Goal: Navigation & Orientation: Find specific page/section

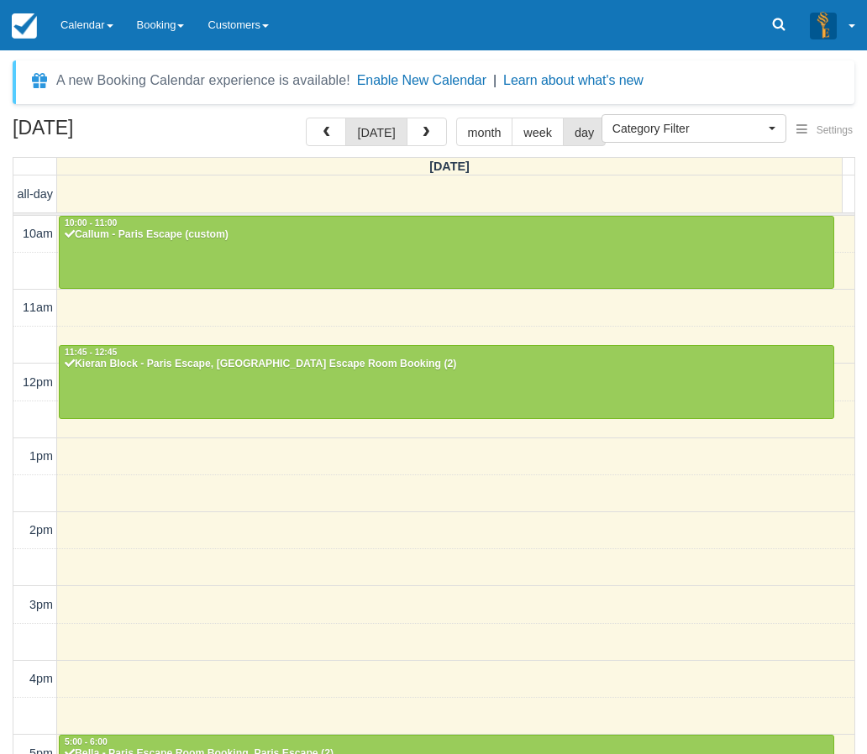
select select
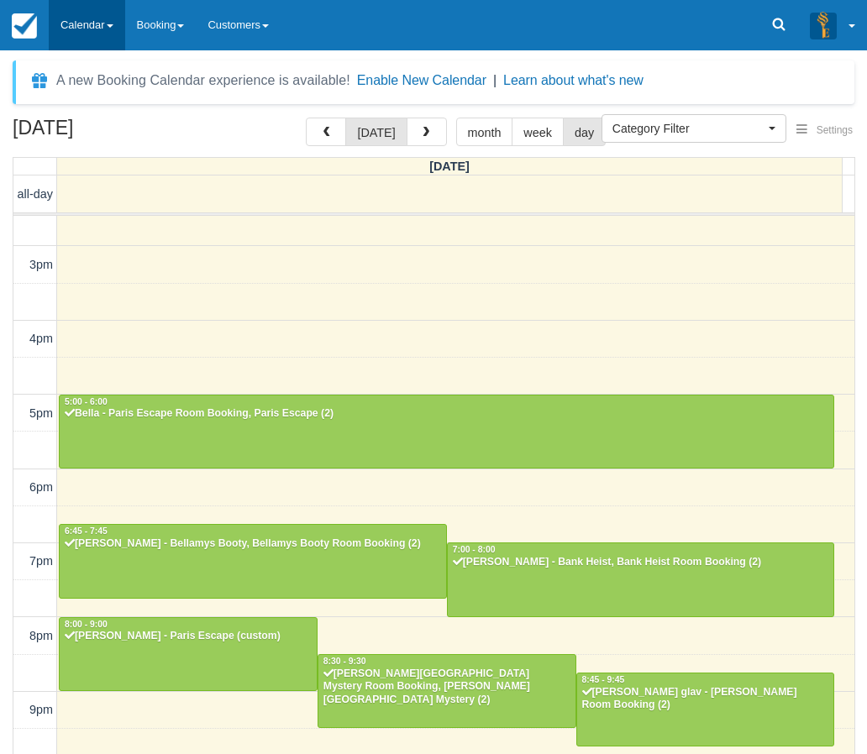
click at [81, 20] on link "Calendar" at bounding box center [87, 25] width 76 height 50
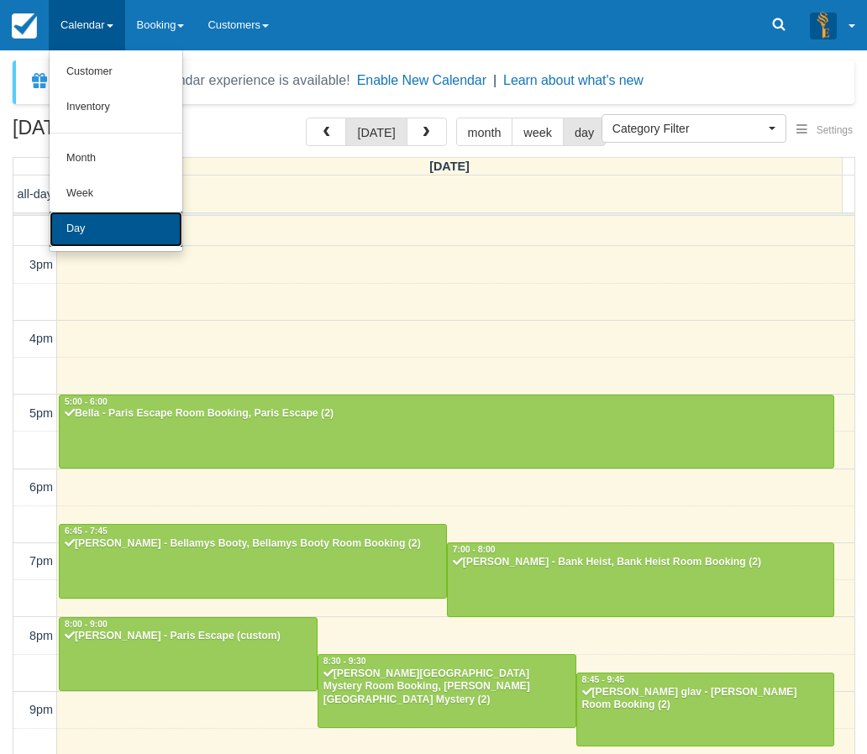
click at [88, 234] on link "Day" at bounding box center [116, 229] width 133 height 35
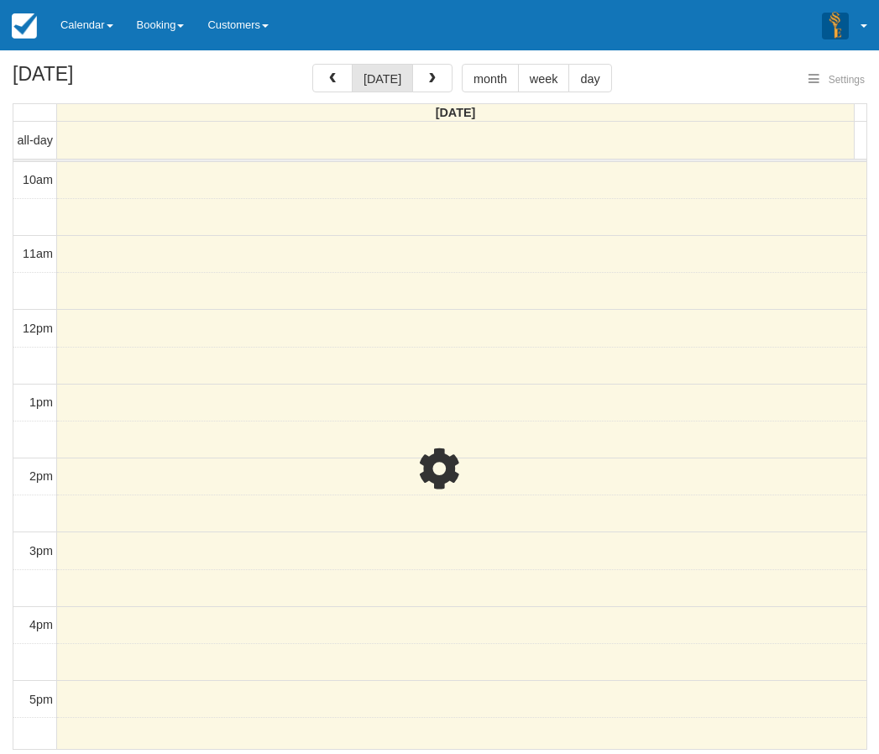
select select
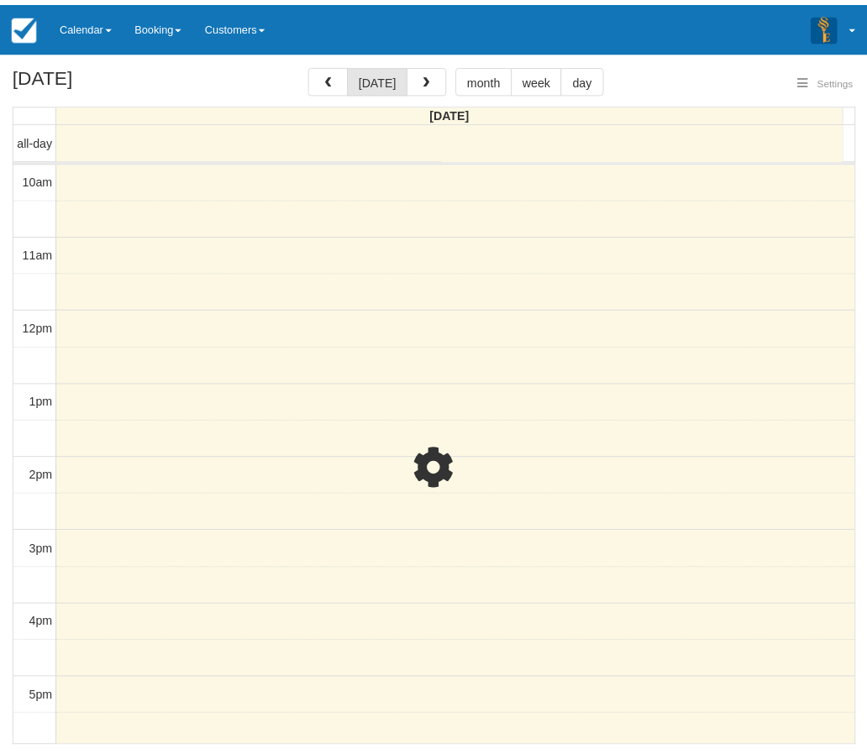
scroll to position [340, 0]
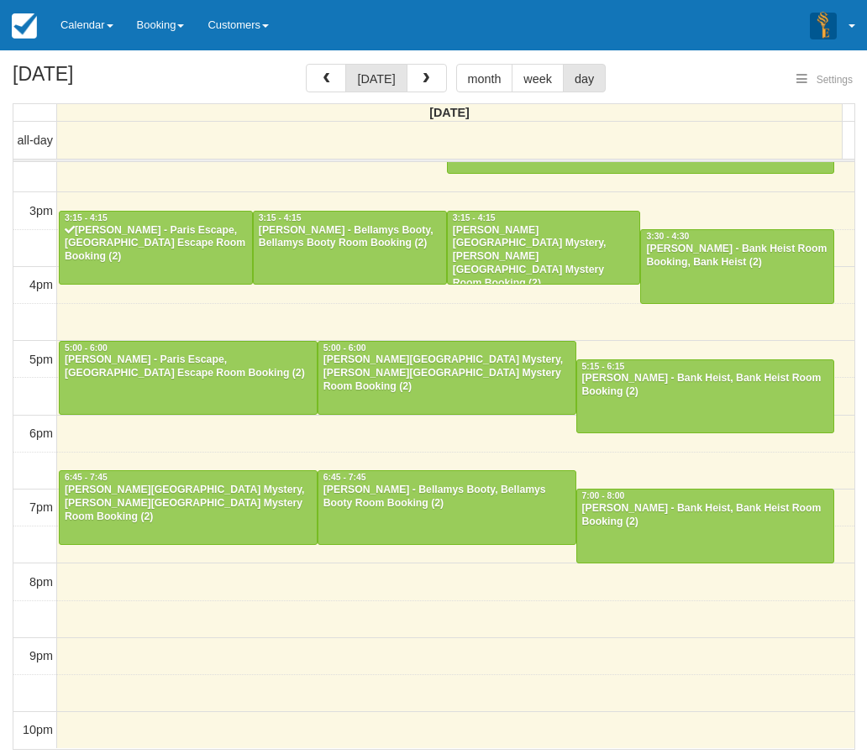
select select
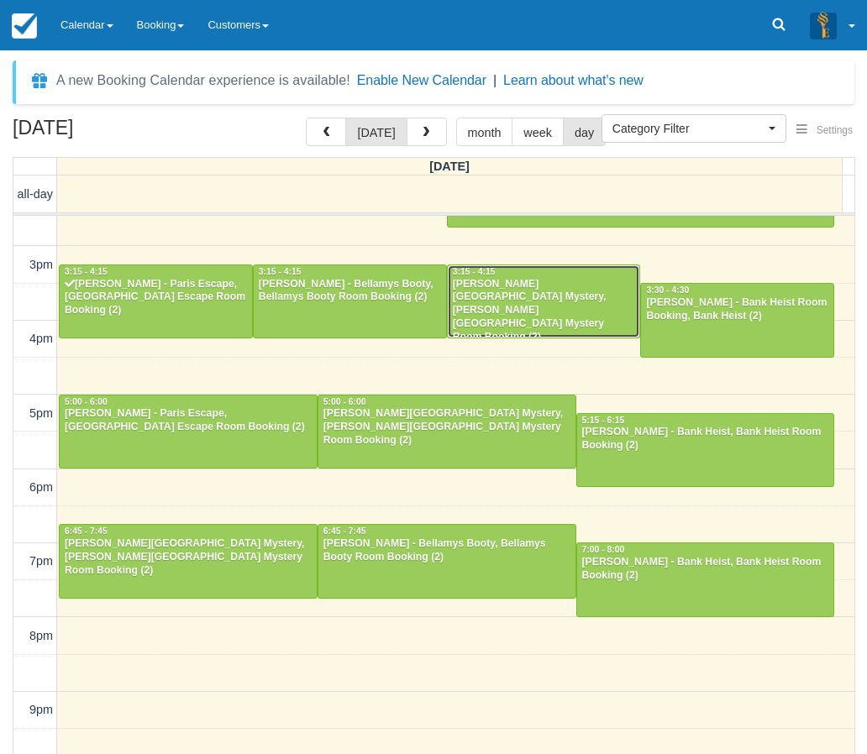
click at [538, 297] on div "Sophia Zecchin - Baker Street Mystery, Baker Street Mystery Room Booking (2)" at bounding box center [544, 311] width 184 height 66
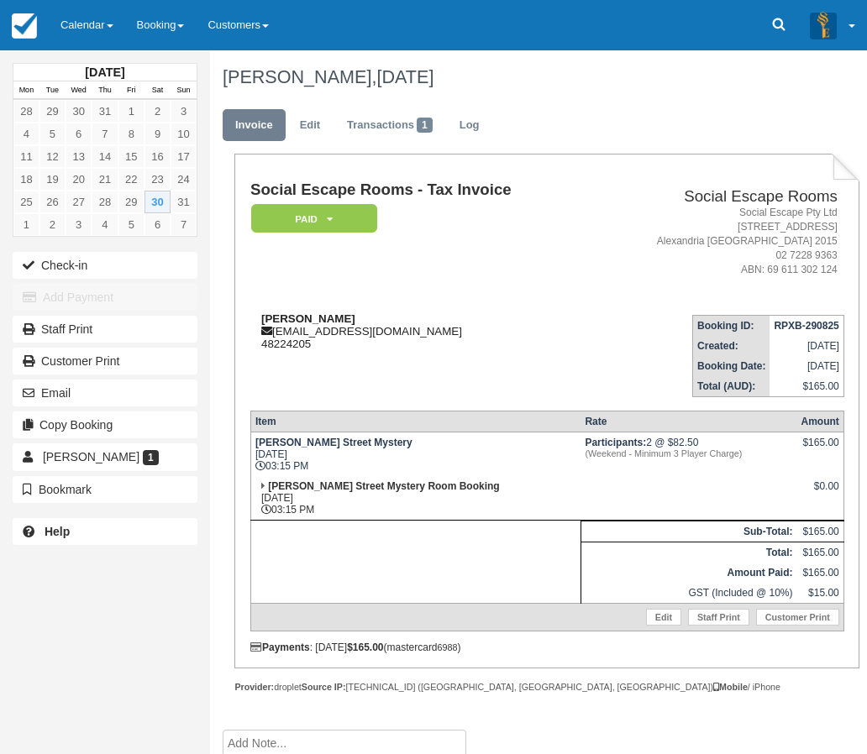
click at [278, 318] on strong "Sophia Zecchin" at bounding box center [308, 318] width 94 height 13
drag, startPoint x: 278, startPoint y: 318, endPoint x: 310, endPoint y: 315, distance: 32.0
click at [310, 315] on strong "Sophia Zecchin" at bounding box center [308, 318] width 94 height 13
copy strong "Sophia Zecchin"
click at [85, 9] on link "Calendar" at bounding box center [87, 25] width 76 height 50
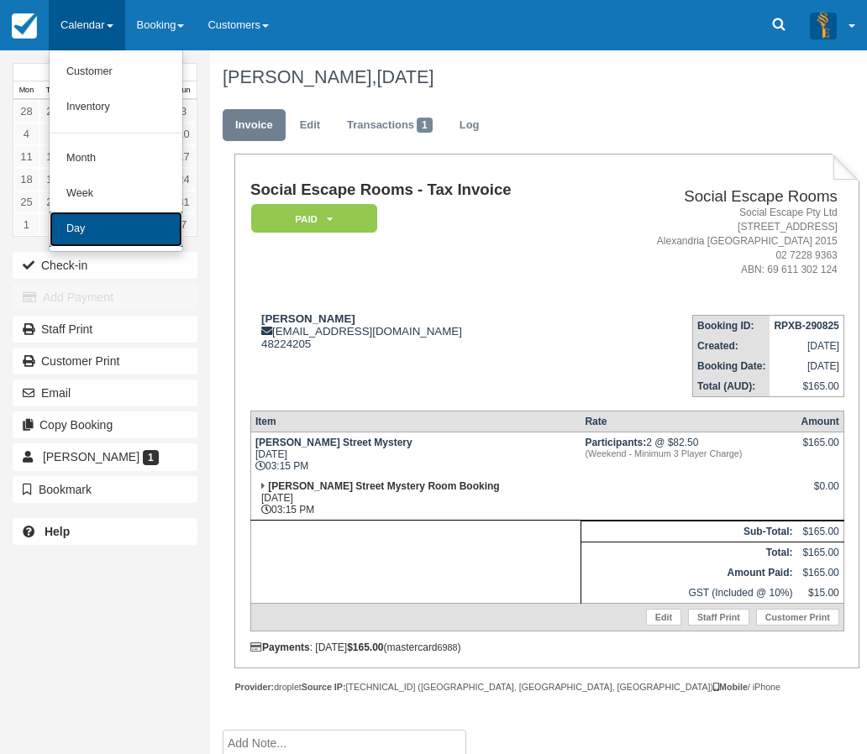
click at [92, 223] on link "Day" at bounding box center [116, 229] width 133 height 35
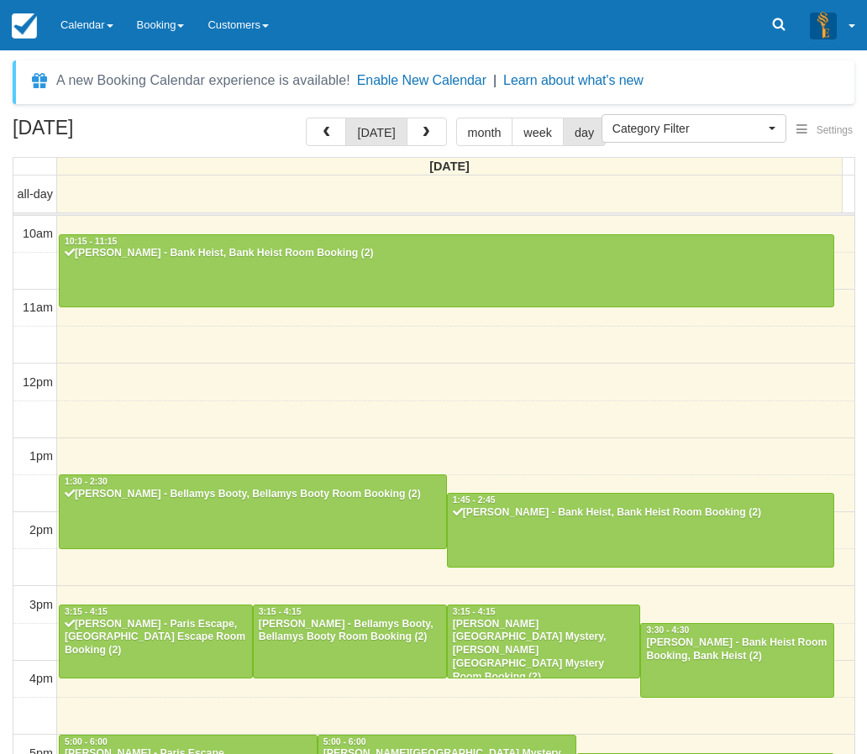
select select
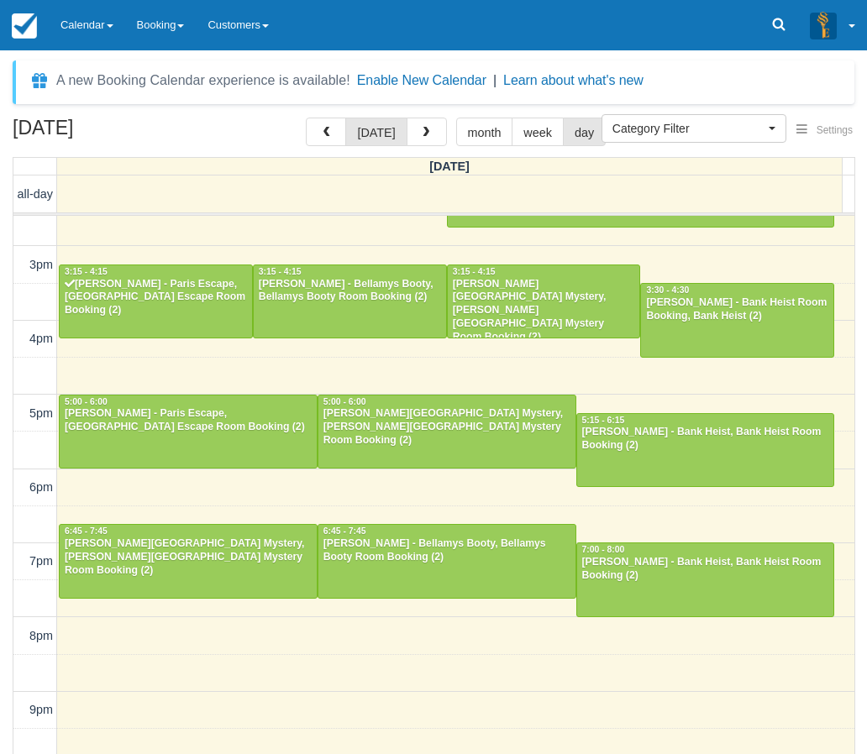
drag, startPoint x: 6, startPoint y: 642, endPoint x: 29, endPoint y: 634, distance: 24.7
click at [6, 642] on div "August 30, 2025 today month week day Saturday all-day 10am 11am 12pm 1pm 2pm 3p…" at bounding box center [433, 461] width 867 height 686
click at [67, 24] on link "Calendar" at bounding box center [87, 25] width 76 height 50
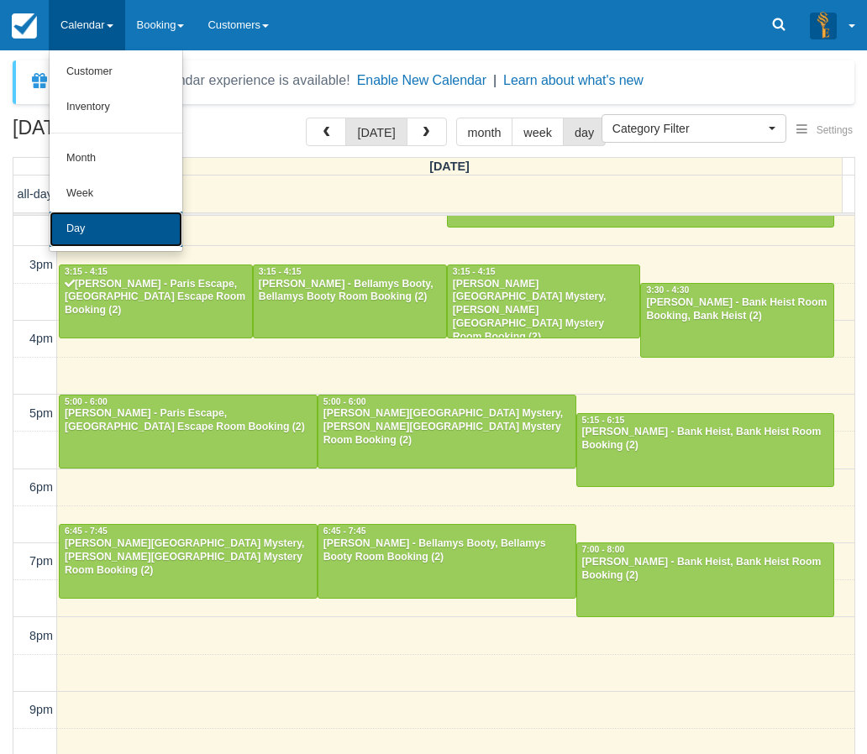
click at [72, 231] on link "Day" at bounding box center [116, 229] width 133 height 35
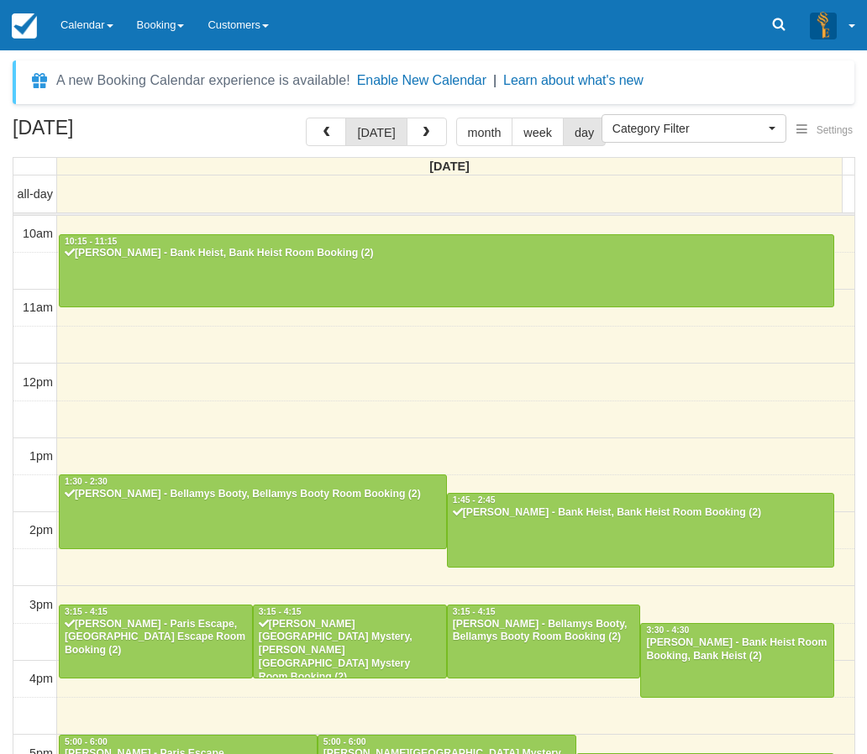
select select
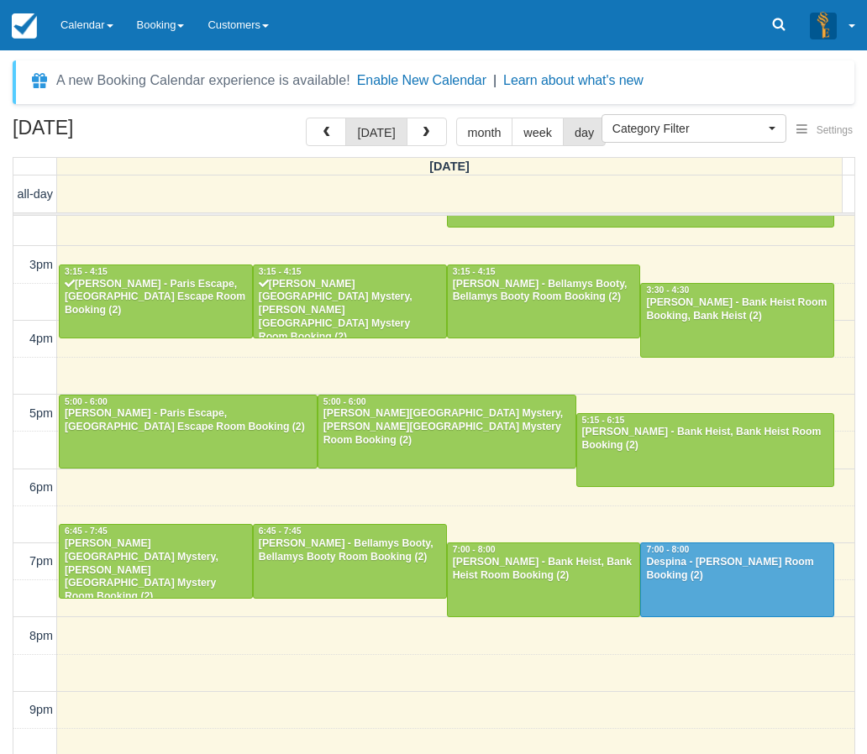
click at [3, 220] on div "August 30, 2025 today month week day Saturday all-day 10am 11am 12pm 1pm 2pm 3p…" at bounding box center [433, 461] width 867 height 686
click at [97, 39] on link "Calendar" at bounding box center [87, 25] width 76 height 50
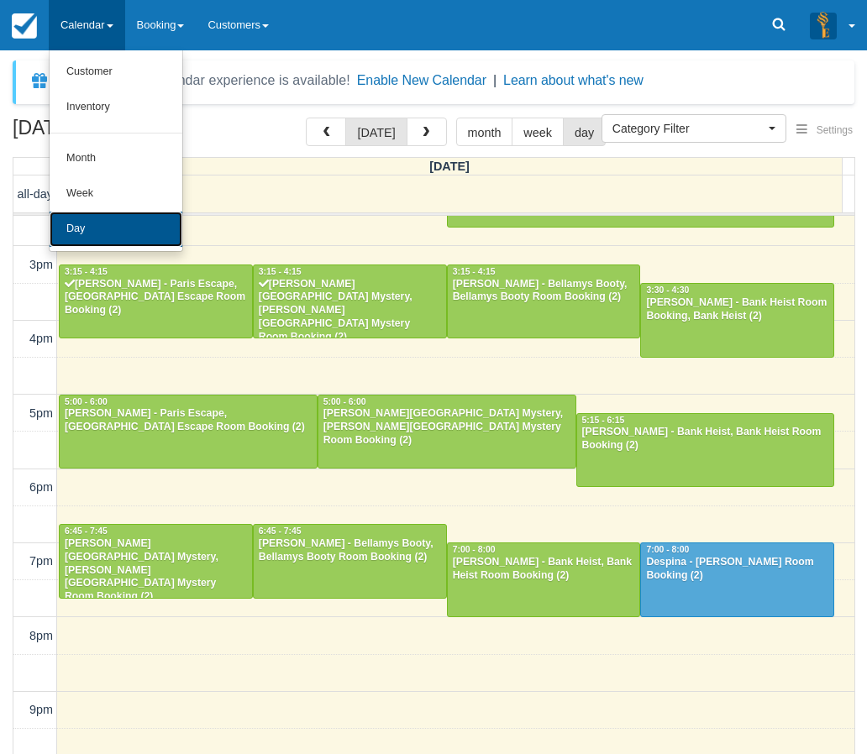
click at [80, 222] on link "Day" at bounding box center [116, 229] width 133 height 35
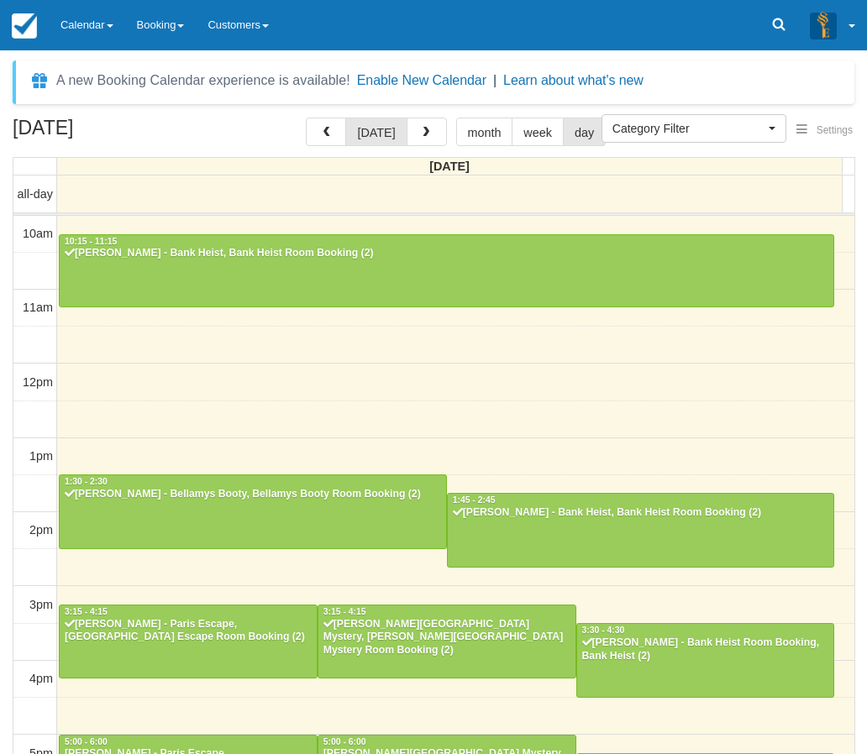
select select
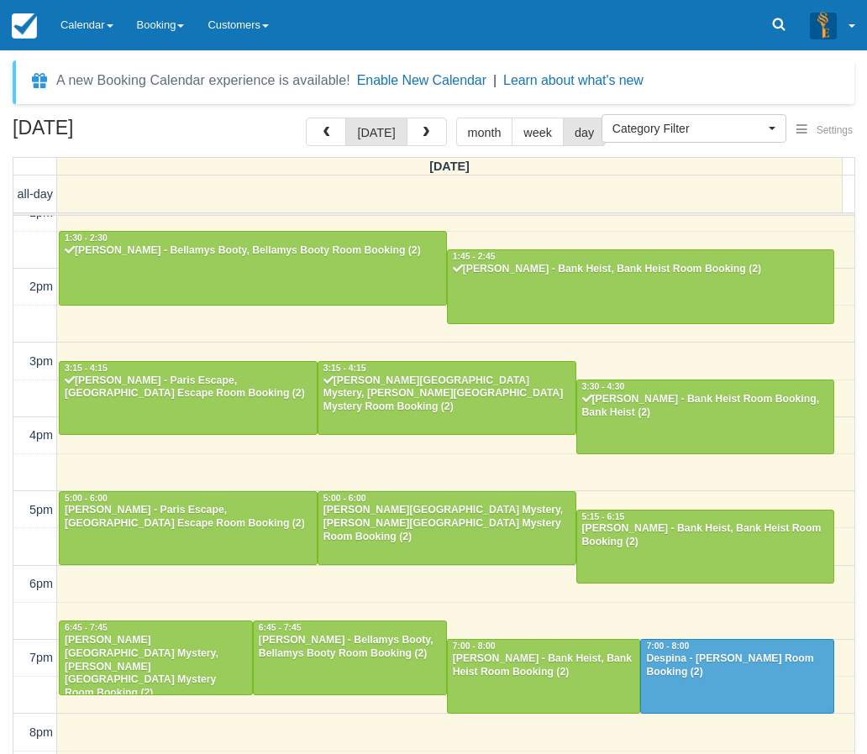
scroll to position [339, 0]
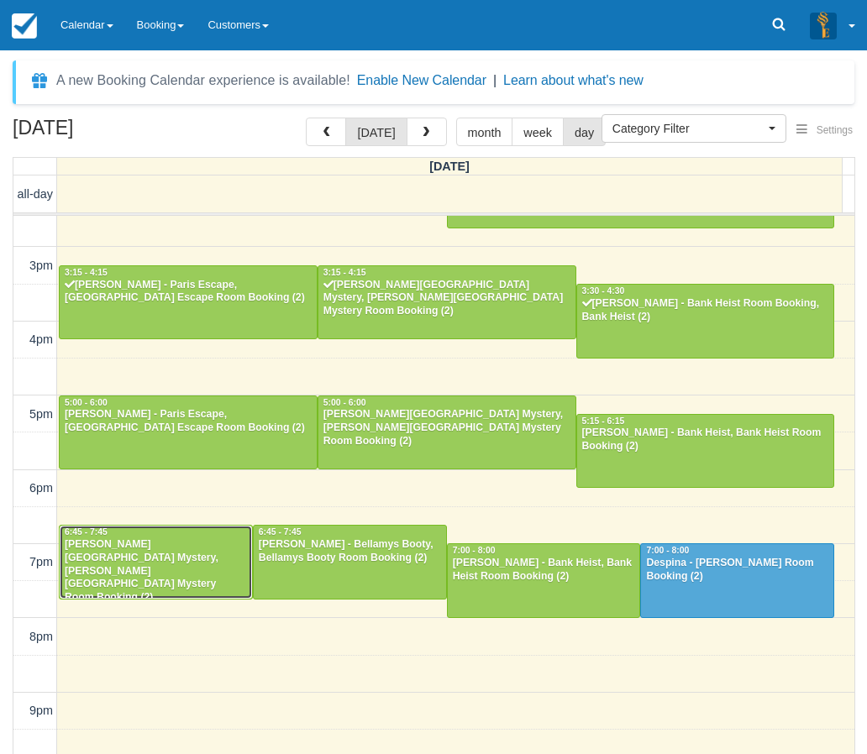
click at [184, 545] on div "Noa Kodsi - Baker Street Mystery, Baker Street Mystery Room Booking (2)" at bounding box center [156, 571] width 184 height 66
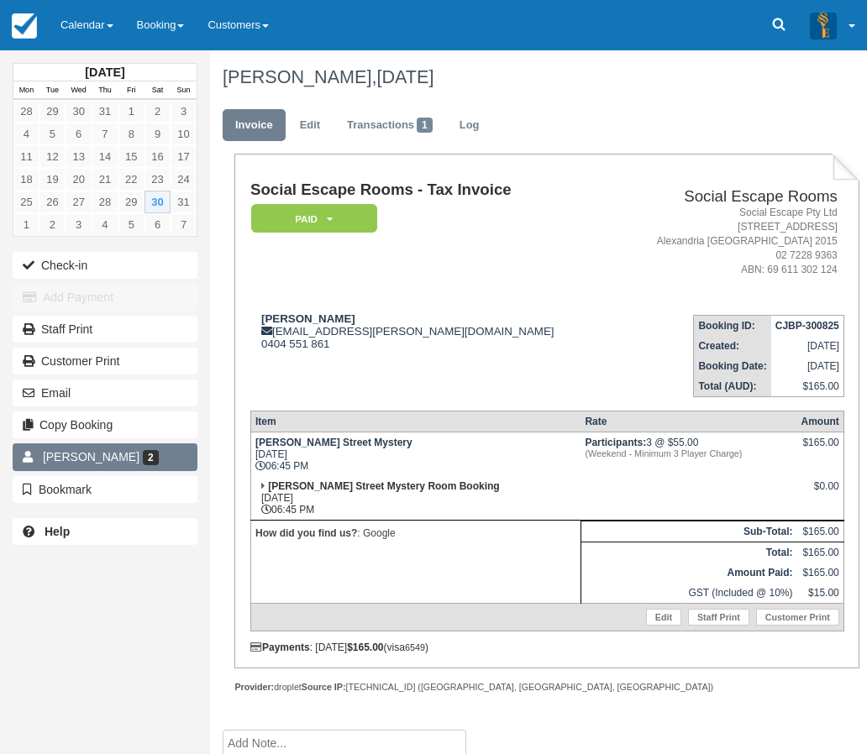
click at [134, 454] on link "Noa Kodsi 2" at bounding box center [105, 456] width 185 height 27
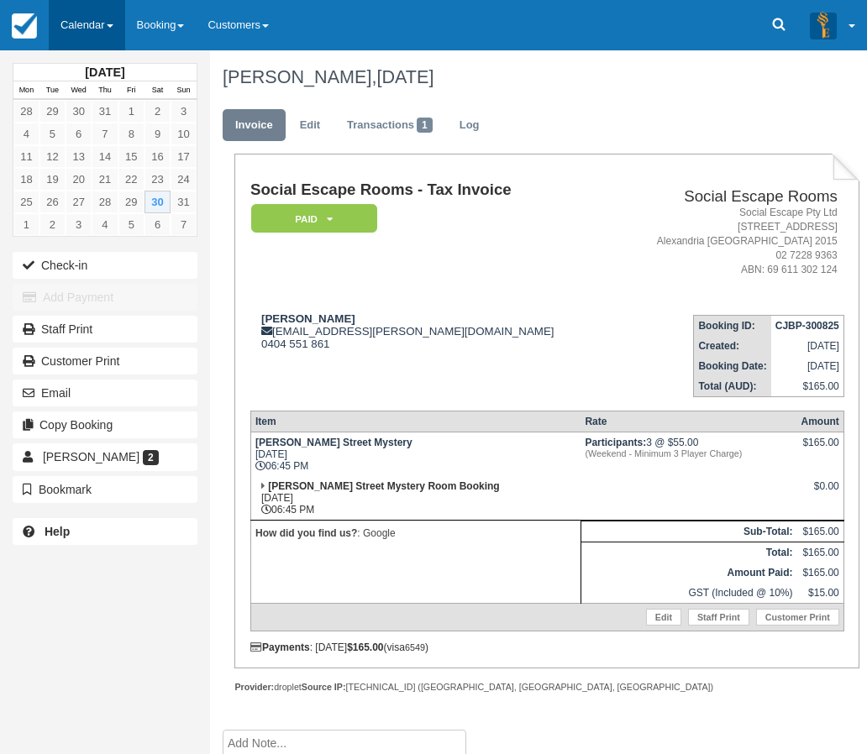
click at [100, 25] on link "Calendar" at bounding box center [87, 25] width 76 height 50
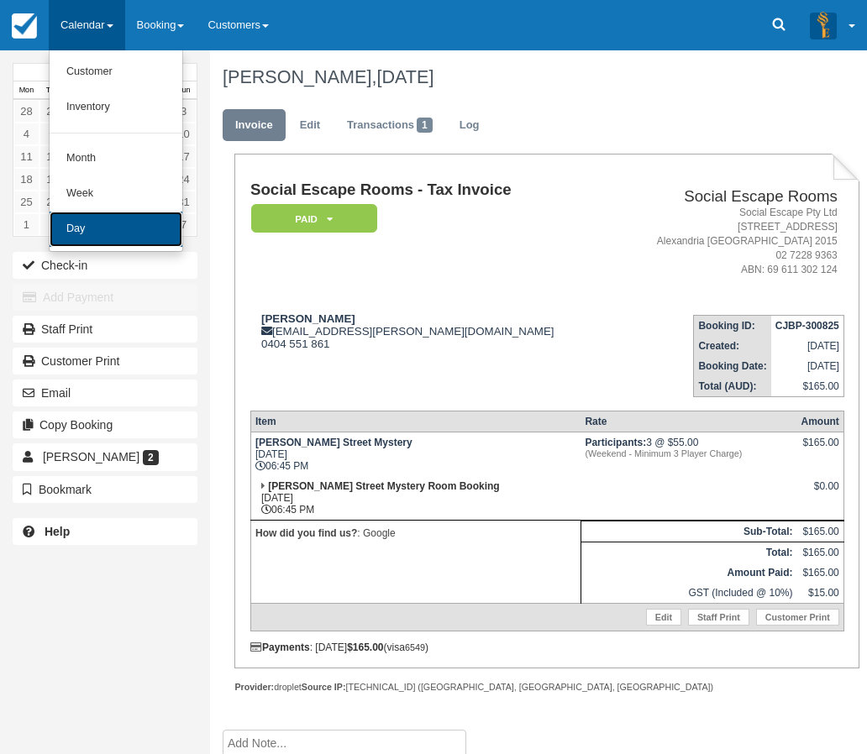
click at [92, 225] on link "Day" at bounding box center [116, 229] width 133 height 35
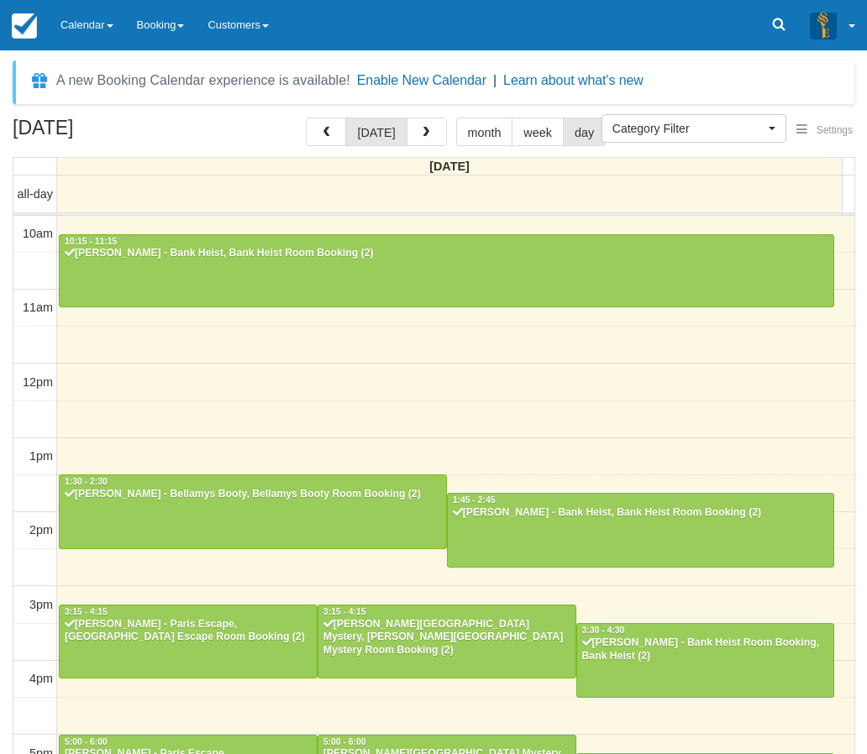
select select
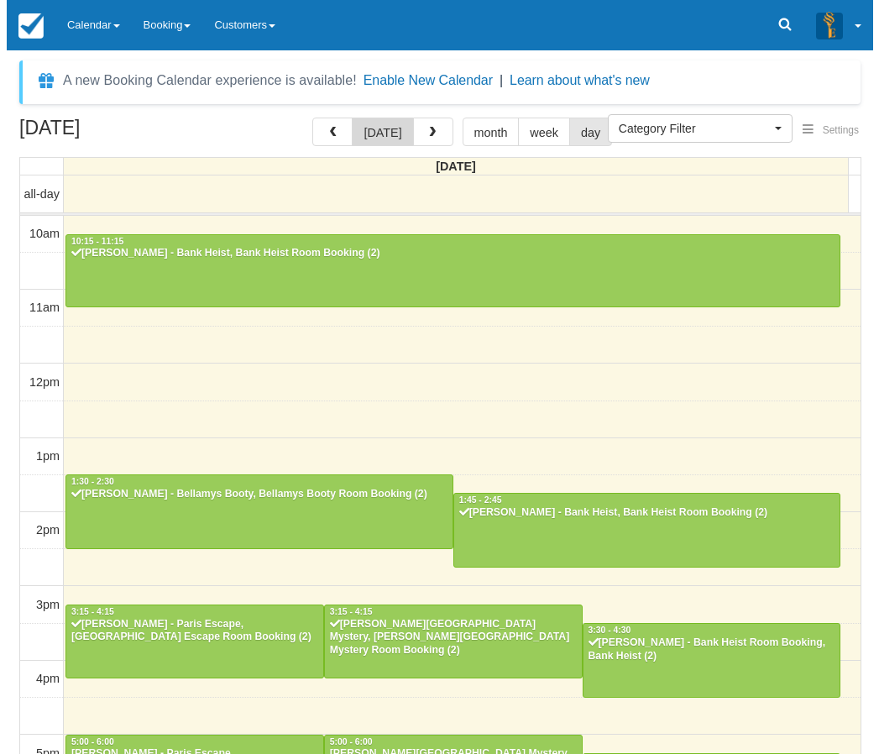
scroll to position [340, 0]
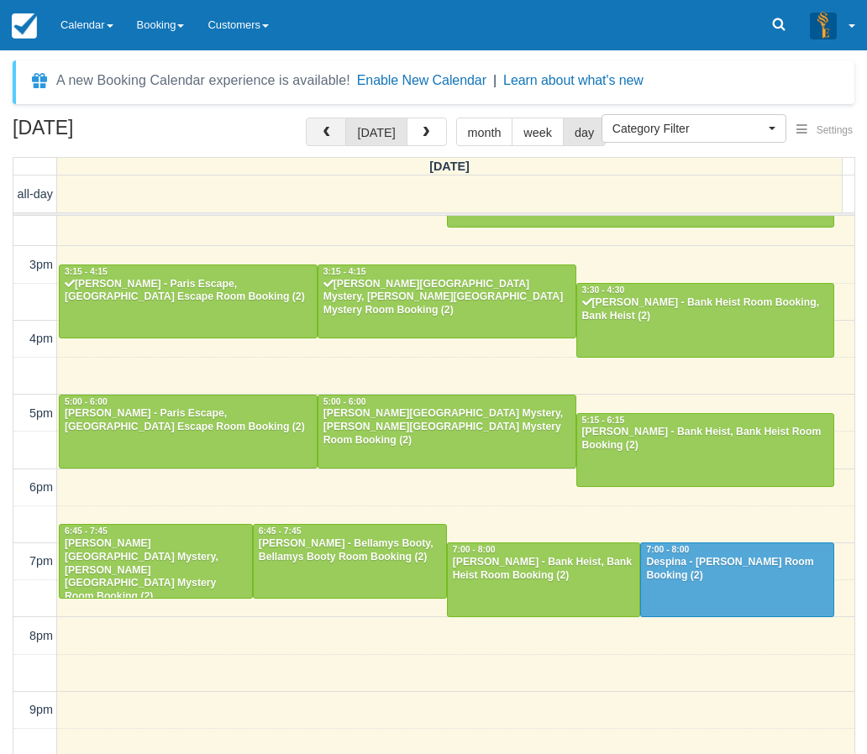
click at [332, 134] on span "button" at bounding box center [326, 133] width 12 height 12
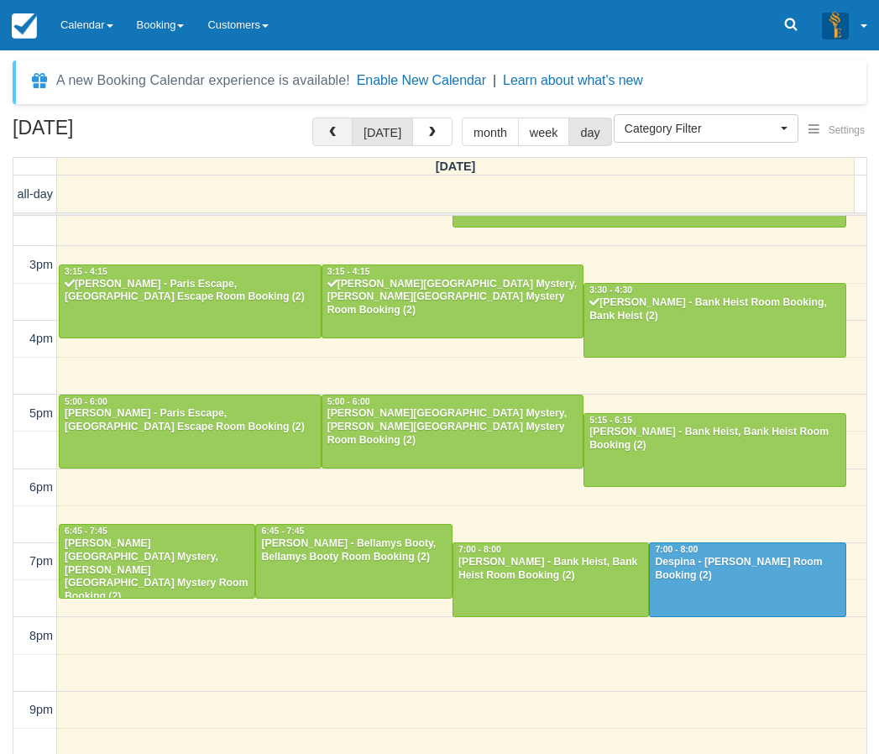
click at [335, 134] on span "button" at bounding box center [333, 133] width 12 height 12
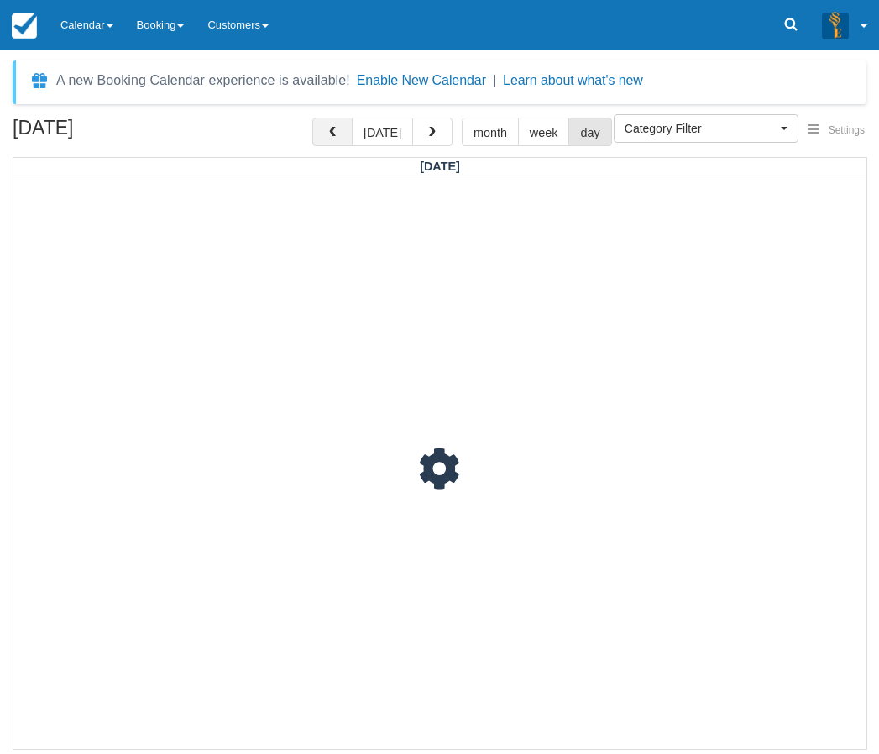
click at [335, 134] on span "button" at bounding box center [333, 133] width 12 height 12
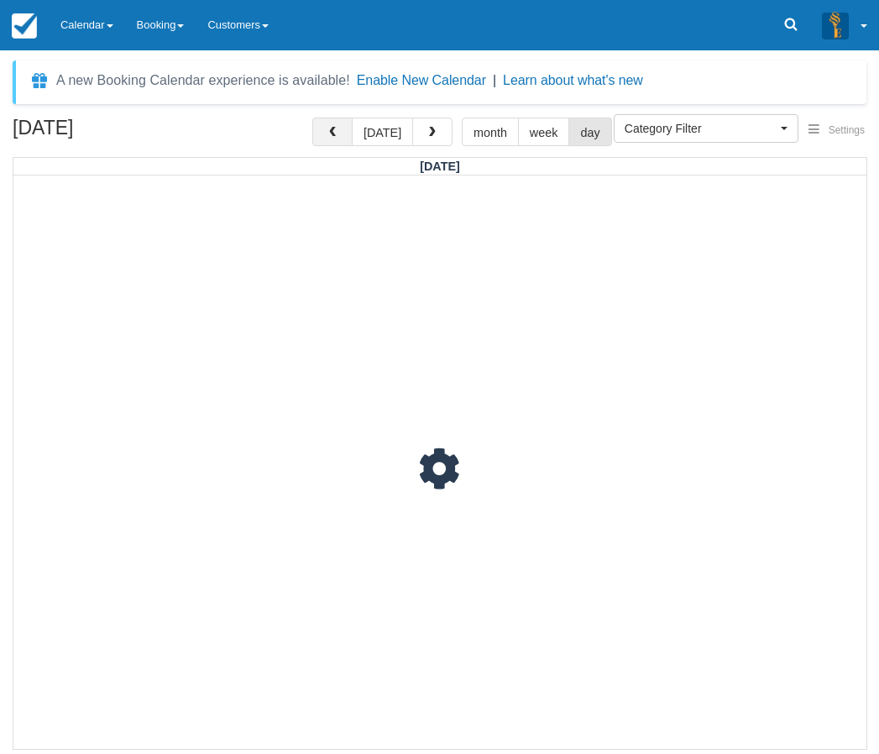
click at [335, 134] on span "button" at bounding box center [333, 133] width 12 height 12
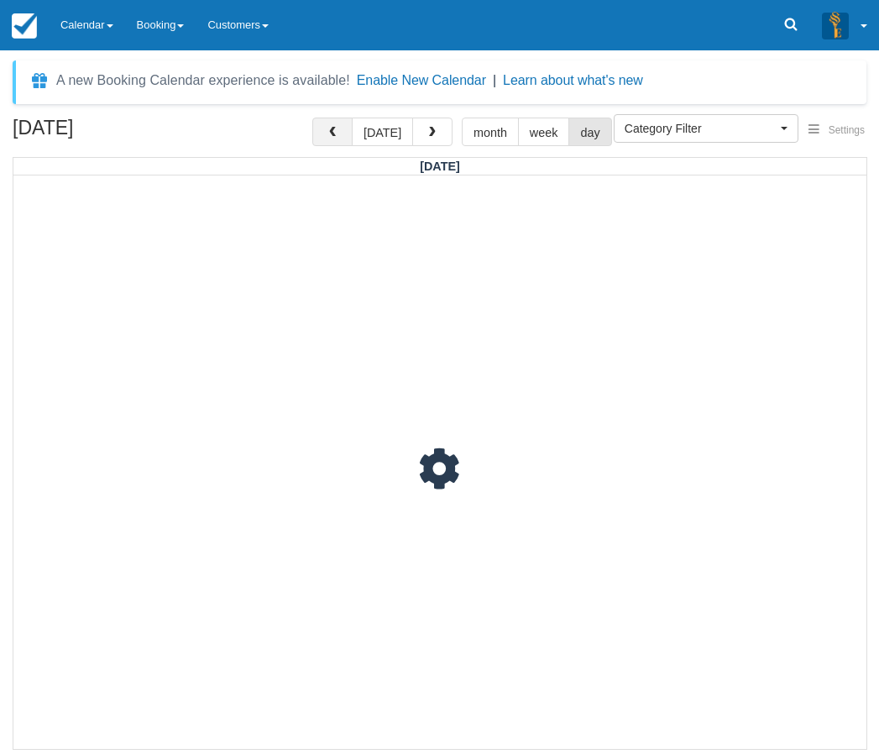
click at [335, 134] on span "button" at bounding box center [333, 133] width 12 height 12
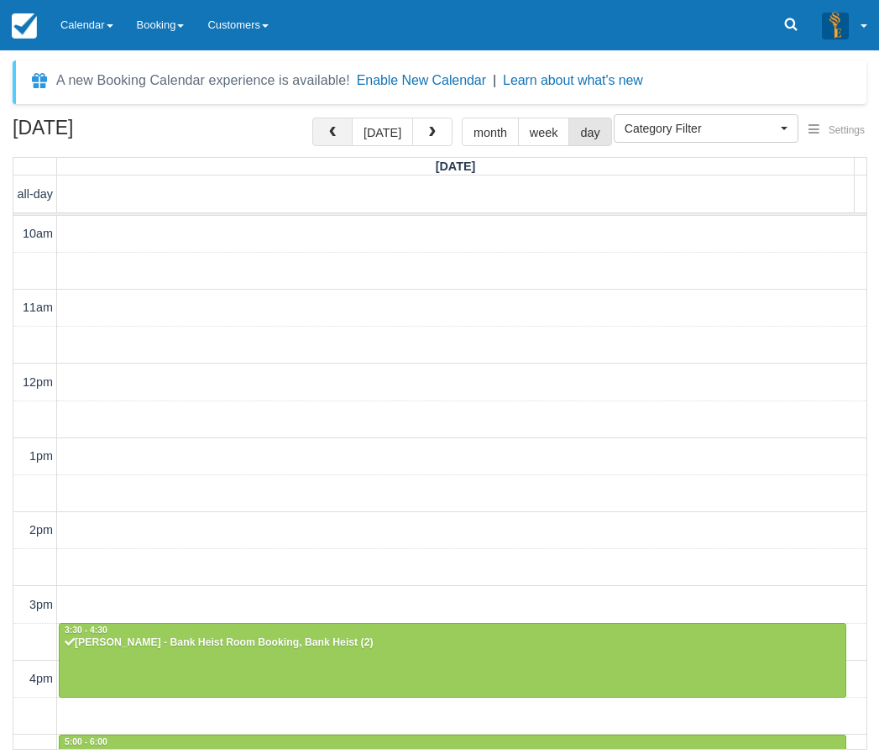
scroll to position [372, 0]
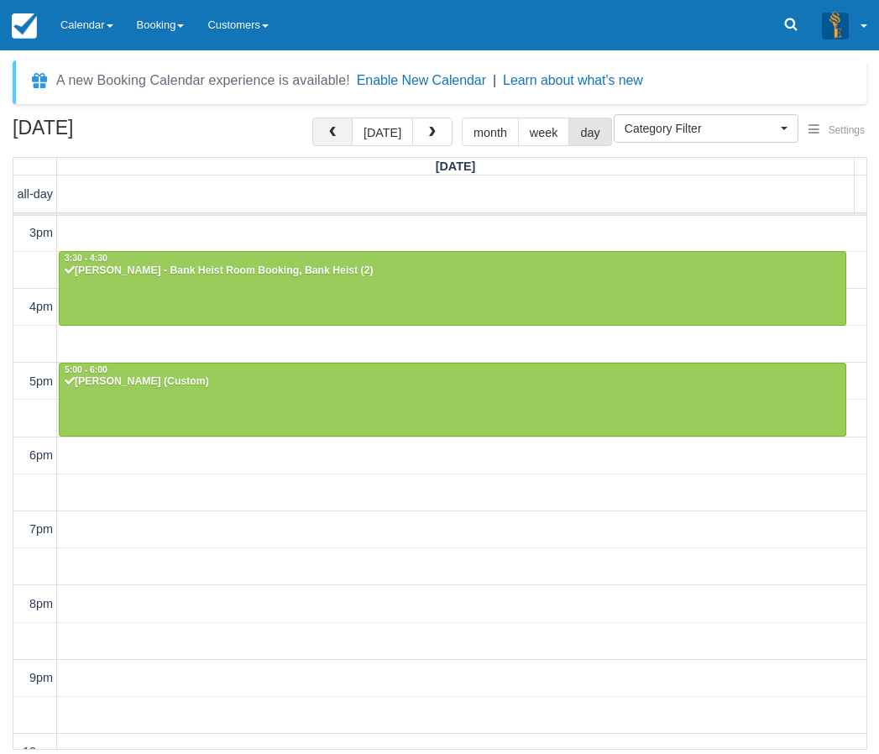
click at [335, 134] on span "button" at bounding box center [333, 133] width 12 height 12
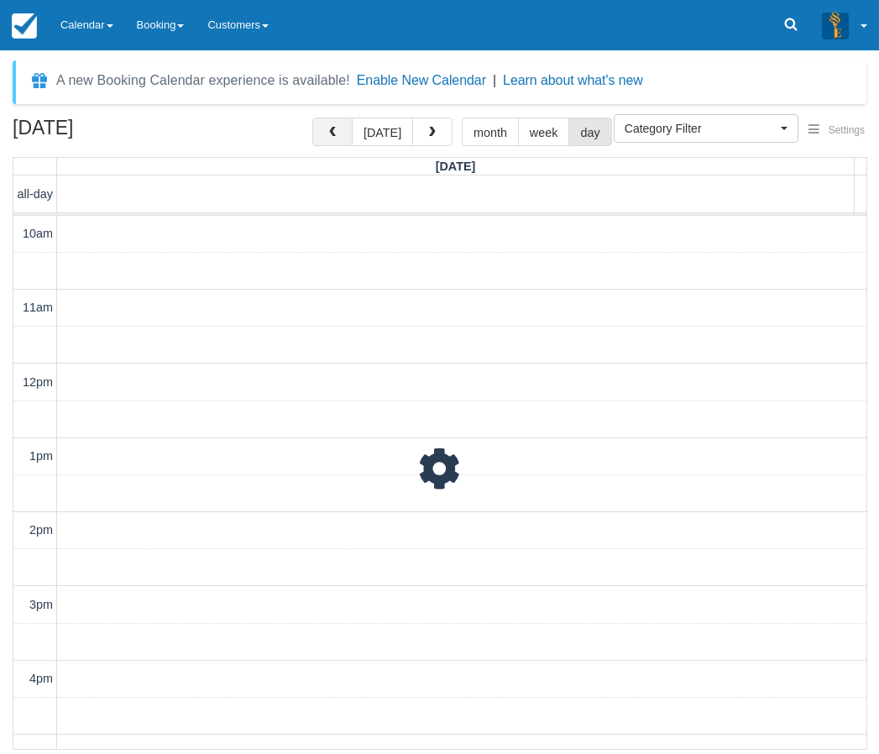
click at [335, 134] on span "button" at bounding box center [333, 133] width 12 height 12
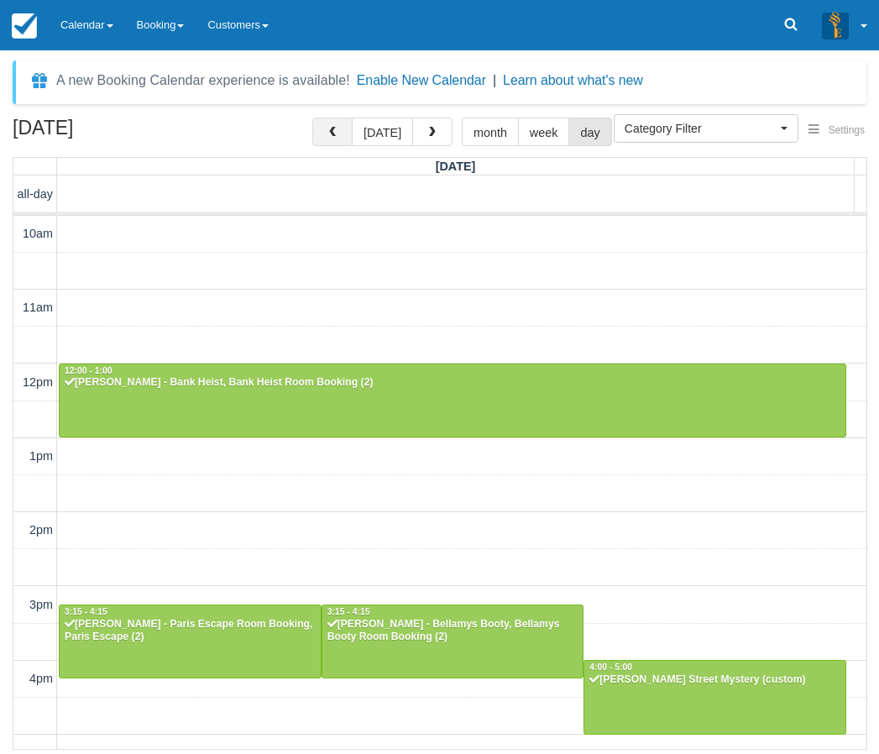
scroll to position [372, 0]
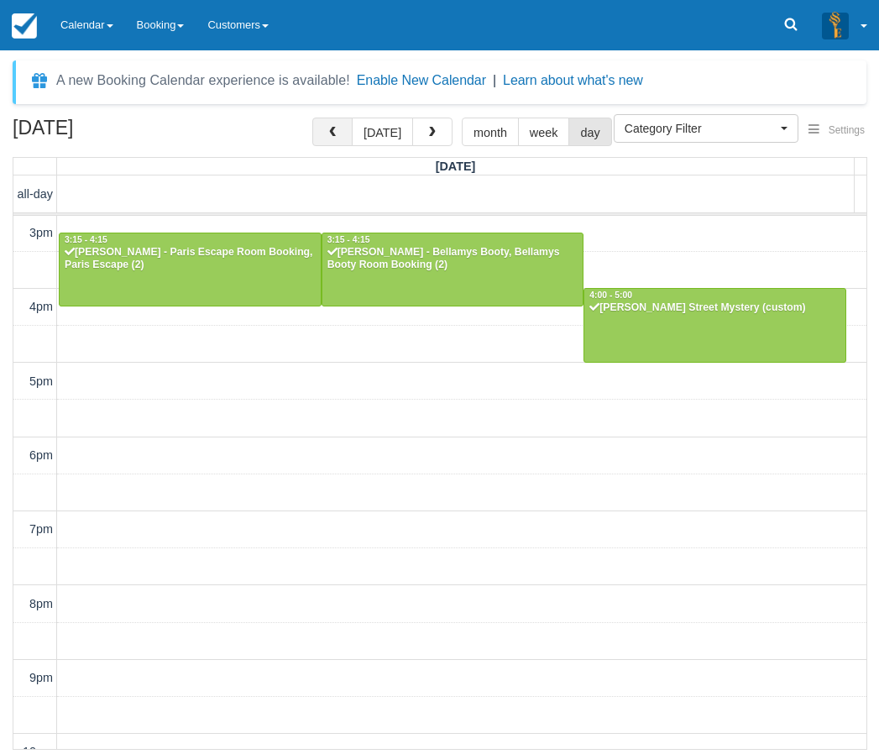
click at [335, 134] on span "button" at bounding box center [333, 133] width 12 height 12
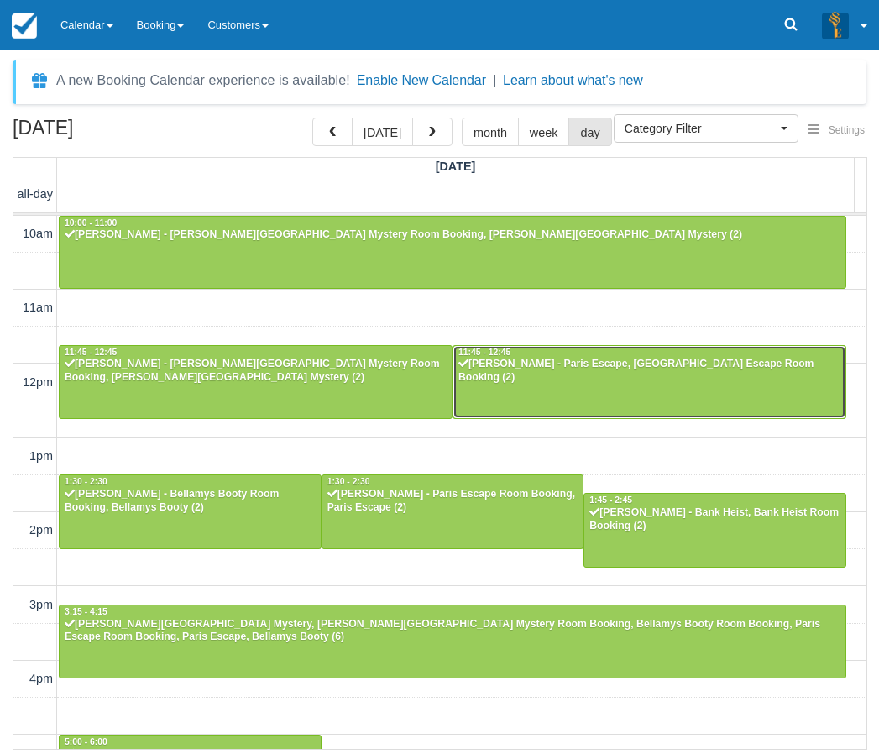
click at [608, 387] on div at bounding box center [650, 382] width 392 height 72
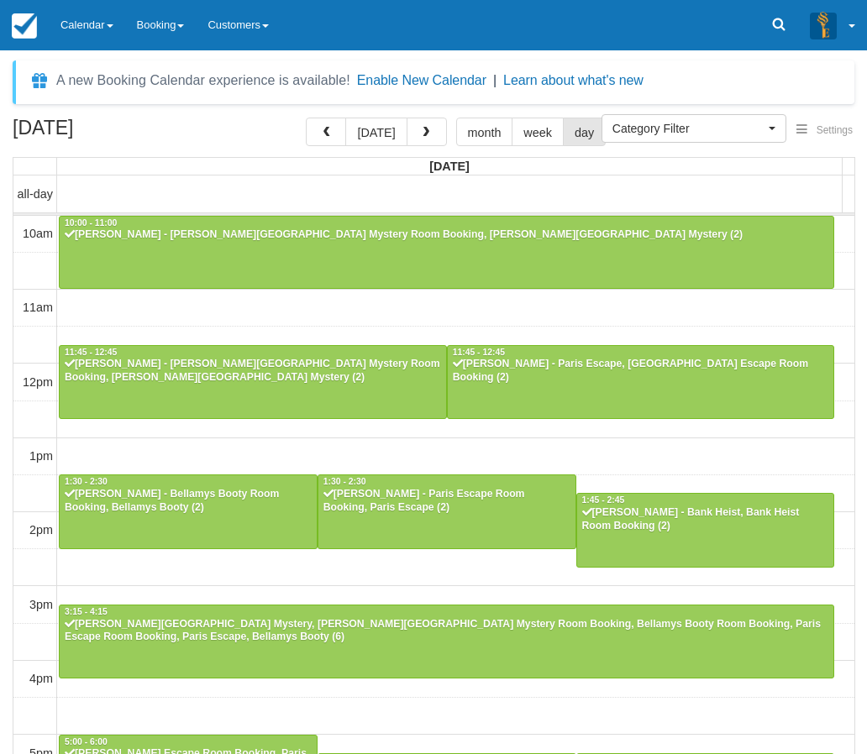
select select
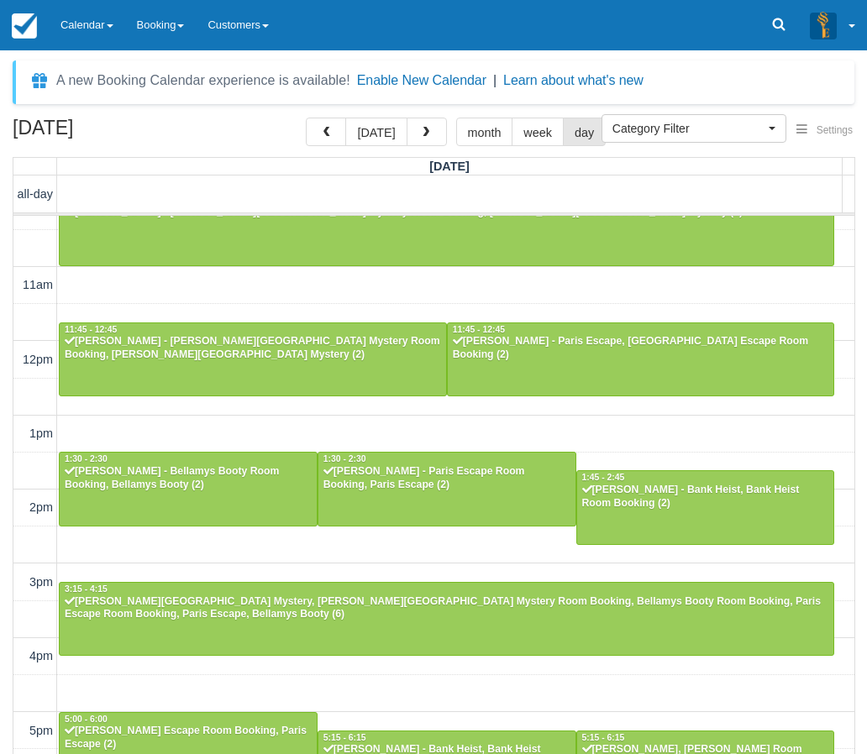
scroll to position [4, 0]
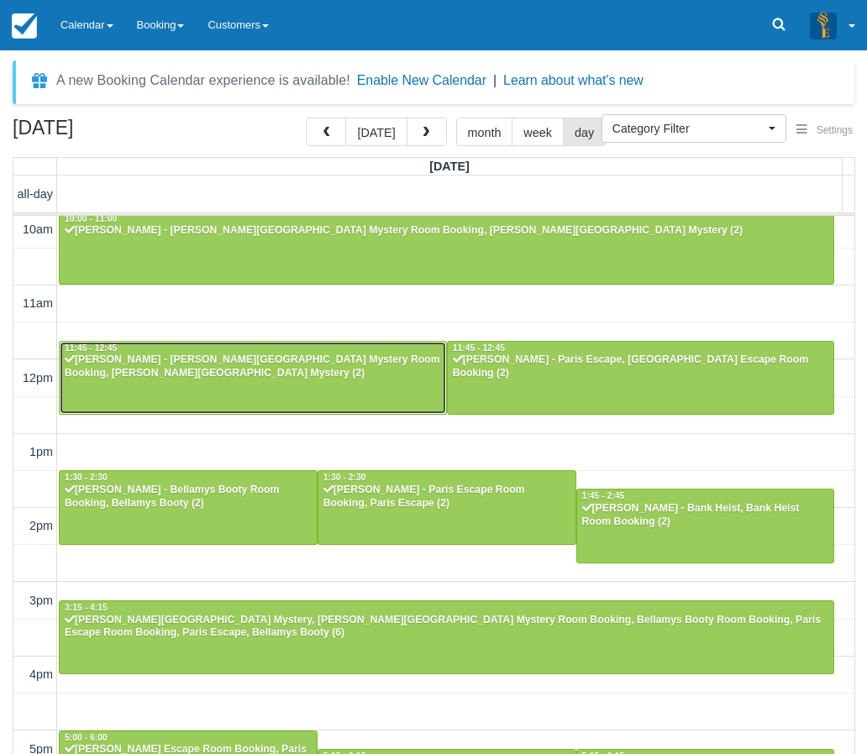
click at [227, 384] on div at bounding box center [253, 378] width 386 height 72
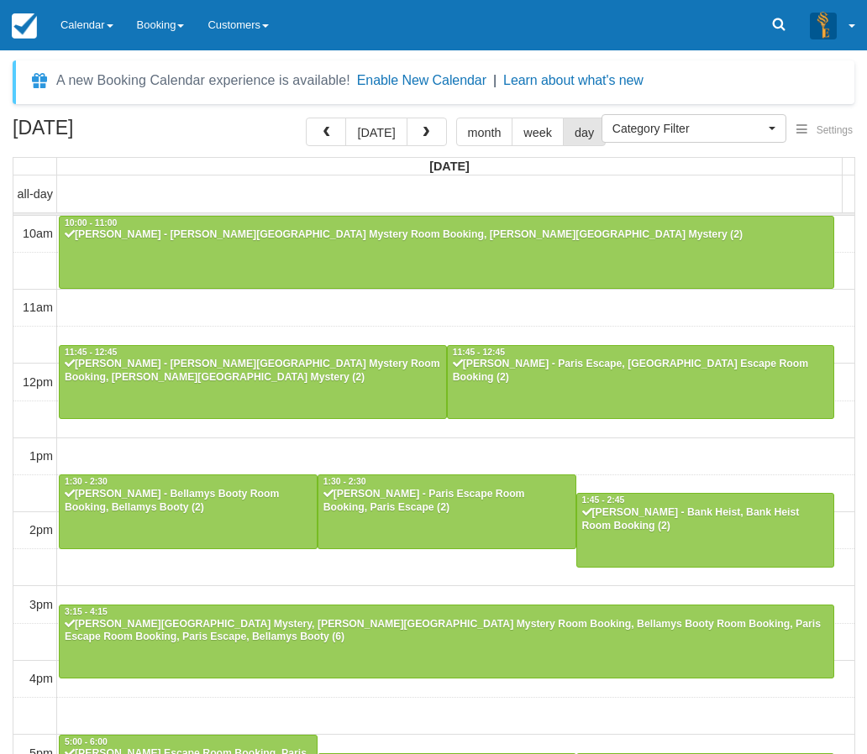
select select
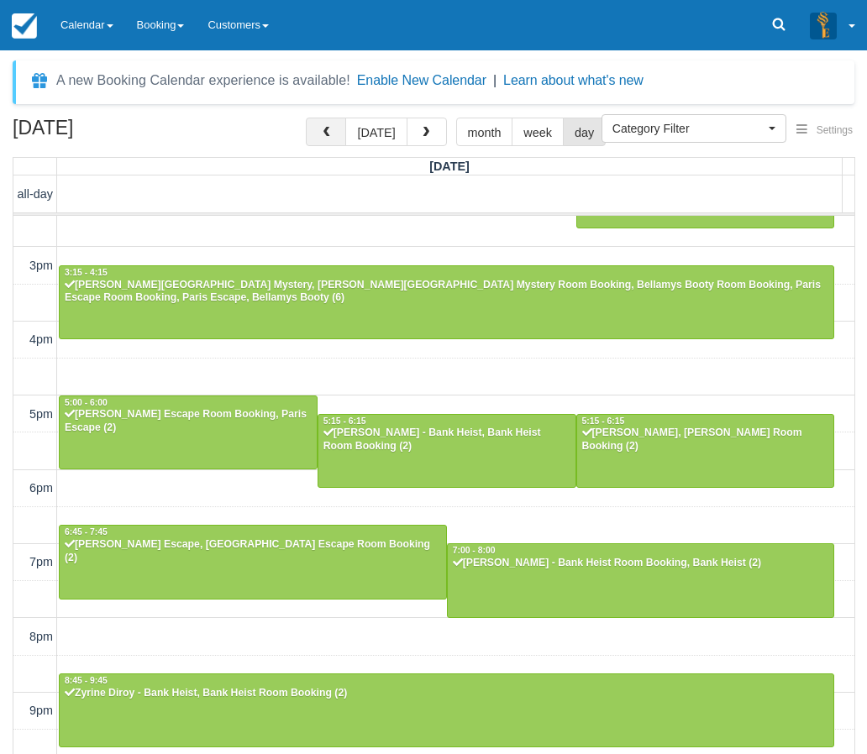
click at [331, 125] on button "button" at bounding box center [326, 132] width 40 height 29
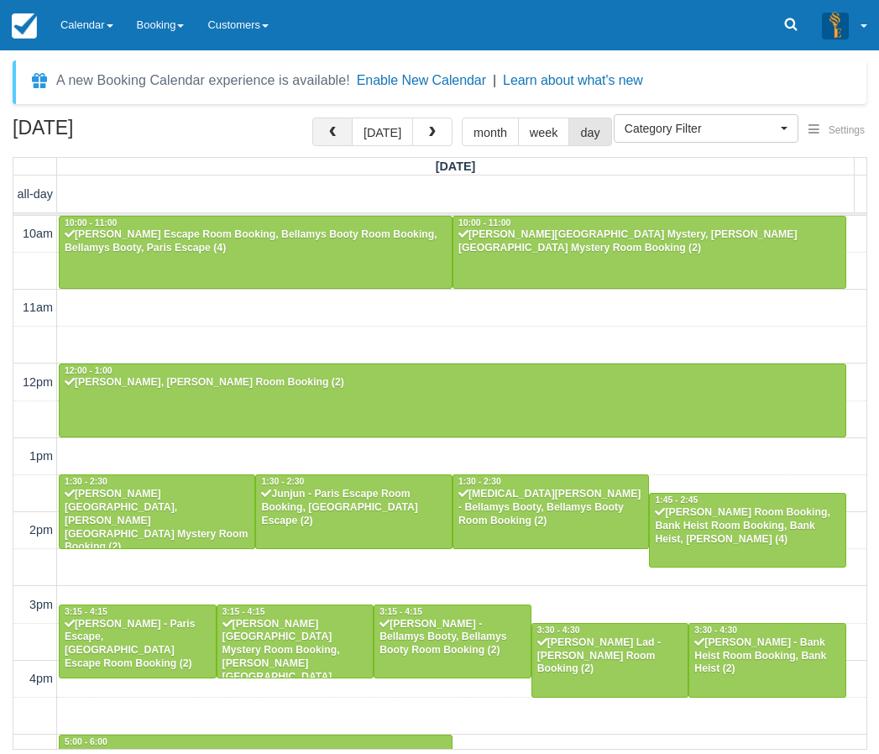
click at [340, 139] on button "button" at bounding box center [332, 132] width 40 height 29
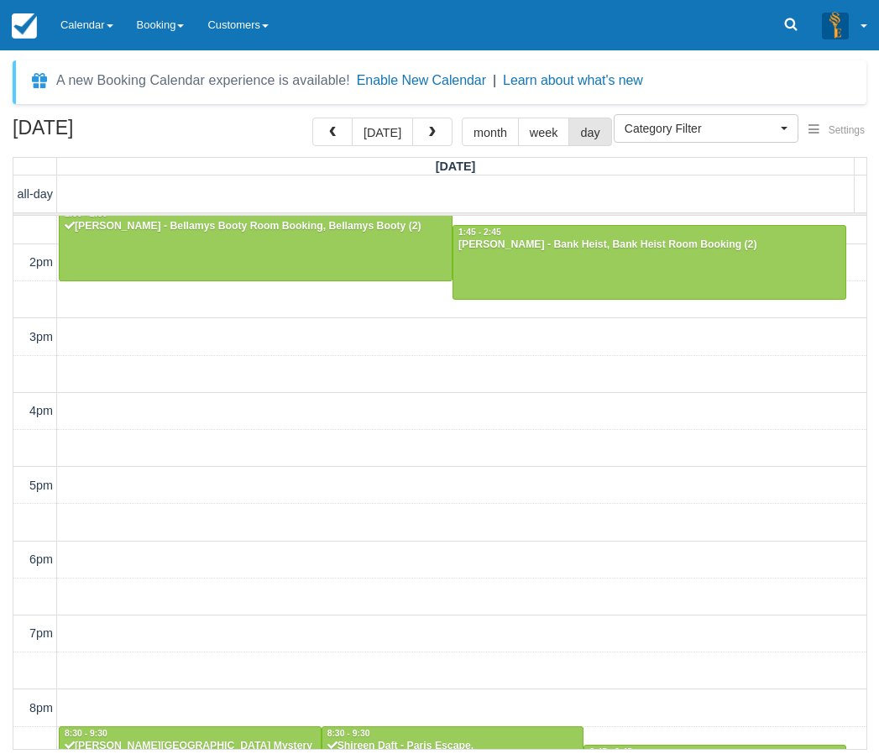
scroll to position [393, 0]
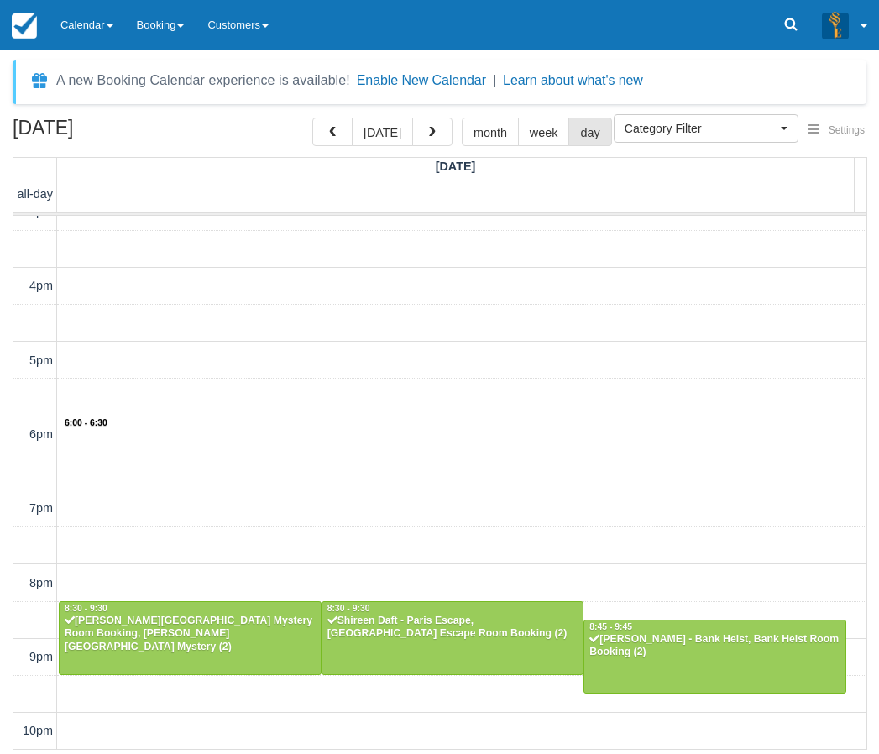
click at [416, 449] on div "10am 11am 12pm 1pm 2pm 3pm 4pm 5pm 6pm 7pm 8pm 9pm 10pm 6:00 - 6:30 11:45 - 12:…" at bounding box center [439, 286] width 853 height 927
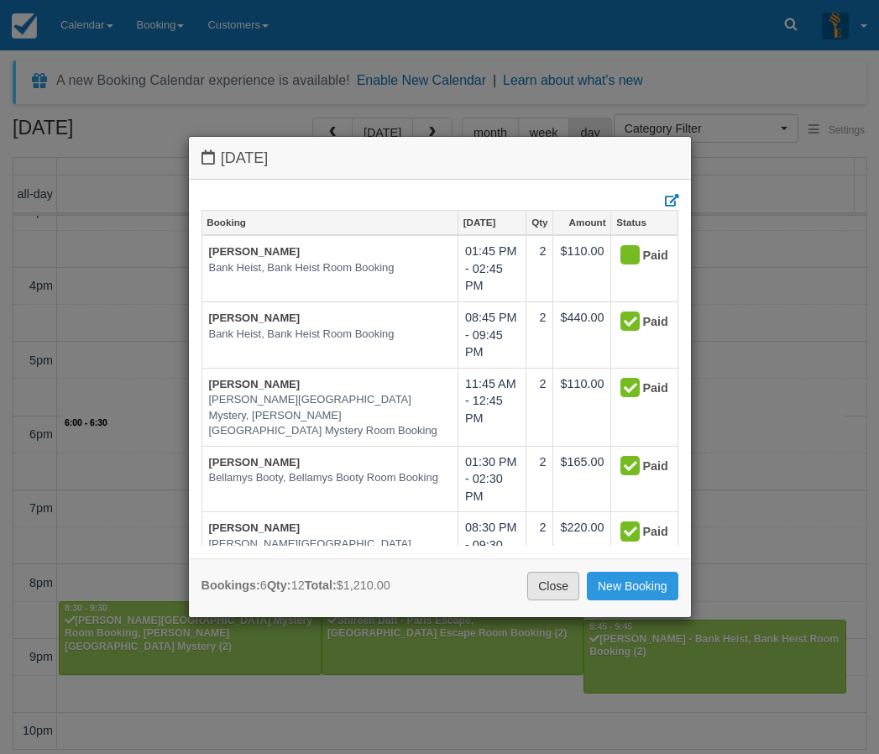
click at [551, 589] on link "Close" at bounding box center [553, 586] width 52 height 29
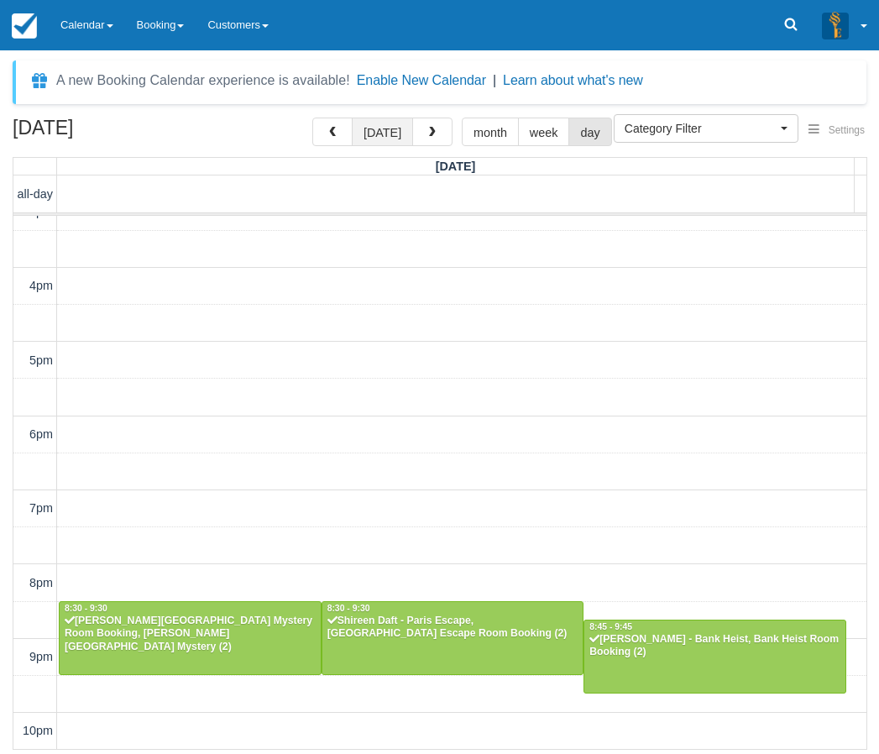
click at [390, 126] on button "[DATE]" at bounding box center [382, 132] width 61 height 29
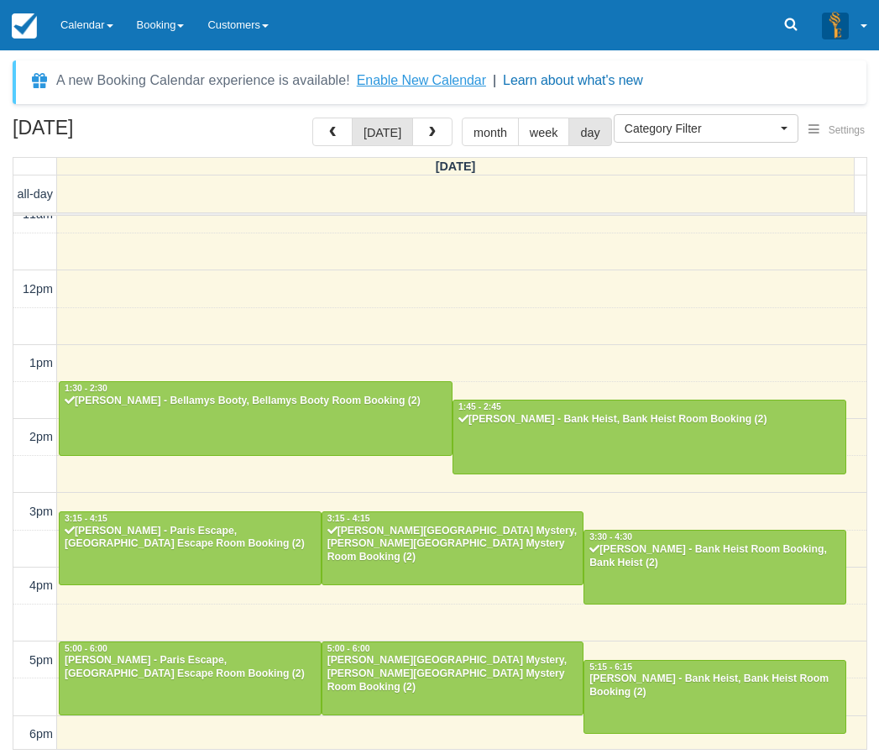
scroll to position [36, 0]
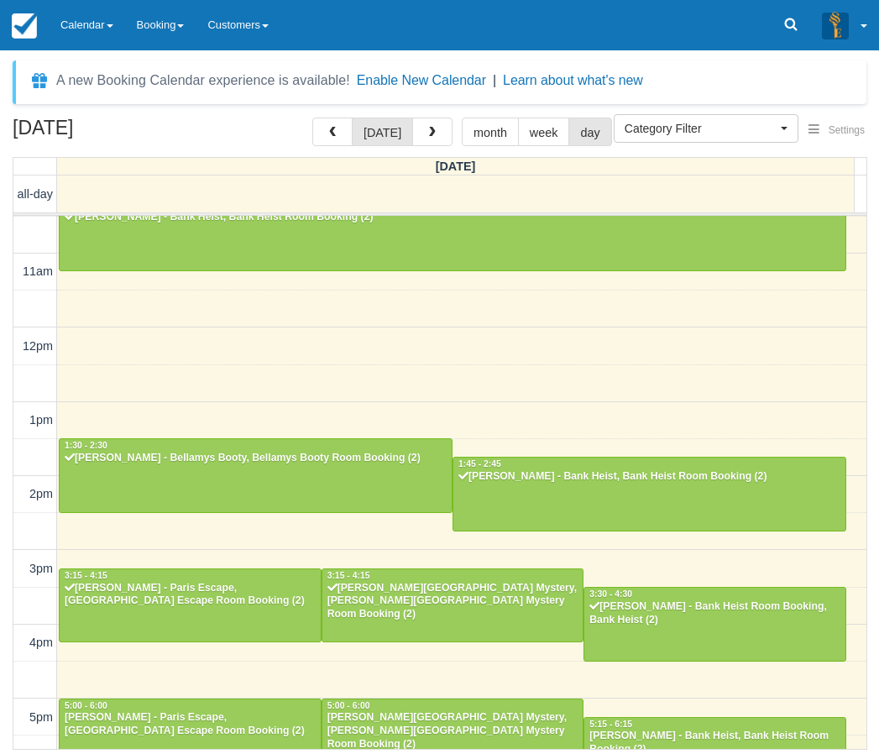
click at [5, 402] on div "August 30, 2025 today month week day Saturday all-day 10am 11am 12pm 1pm 2pm 3p…" at bounding box center [439, 434] width 879 height 632
click at [533, 603] on div "[PERSON_NAME][GEOGRAPHIC_DATA] Mystery, [PERSON_NAME][GEOGRAPHIC_DATA] Mystery …" at bounding box center [453, 602] width 253 height 40
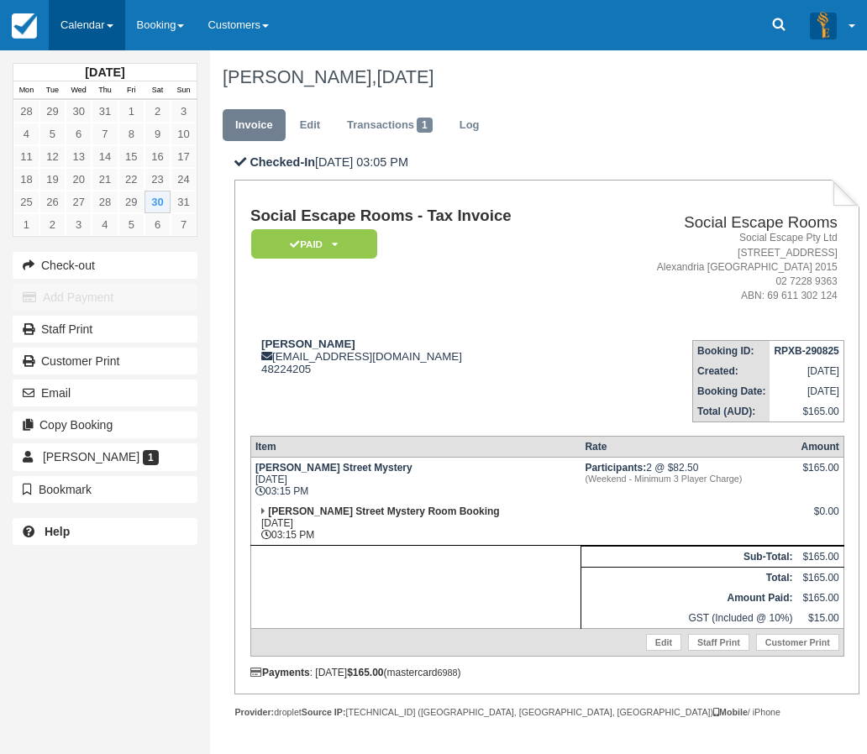
click at [109, 15] on link "Calendar" at bounding box center [87, 25] width 76 height 50
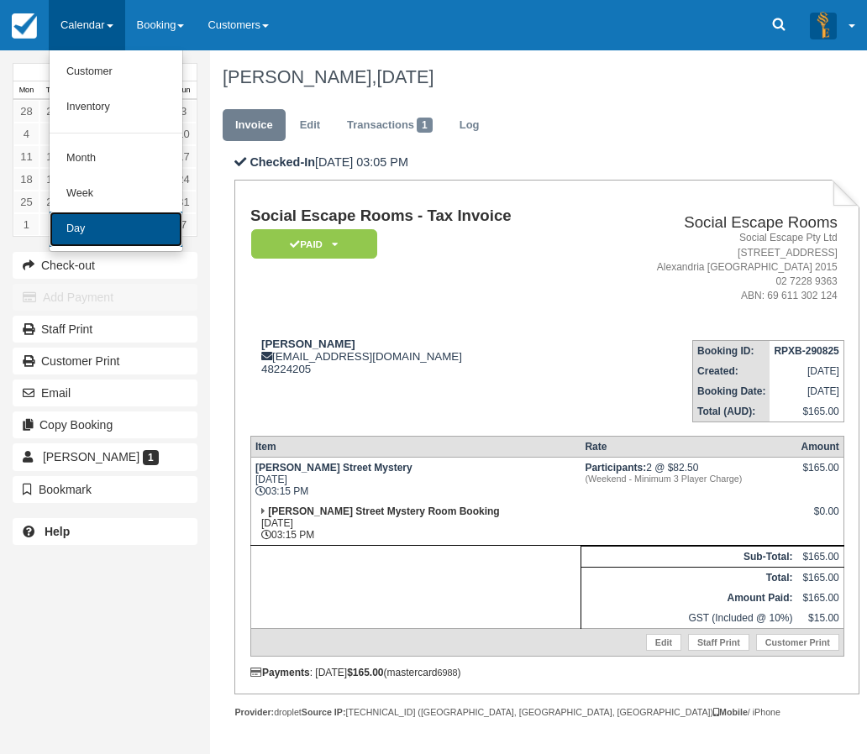
click at [101, 230] on link "Day" at bounding box center [116, 229] width 133 height 35
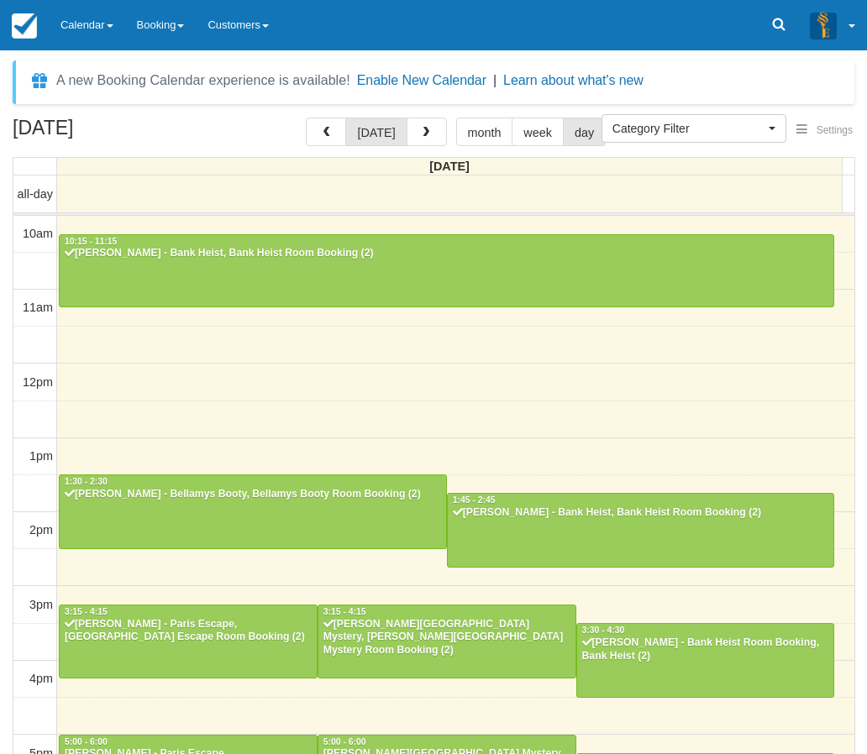
select select
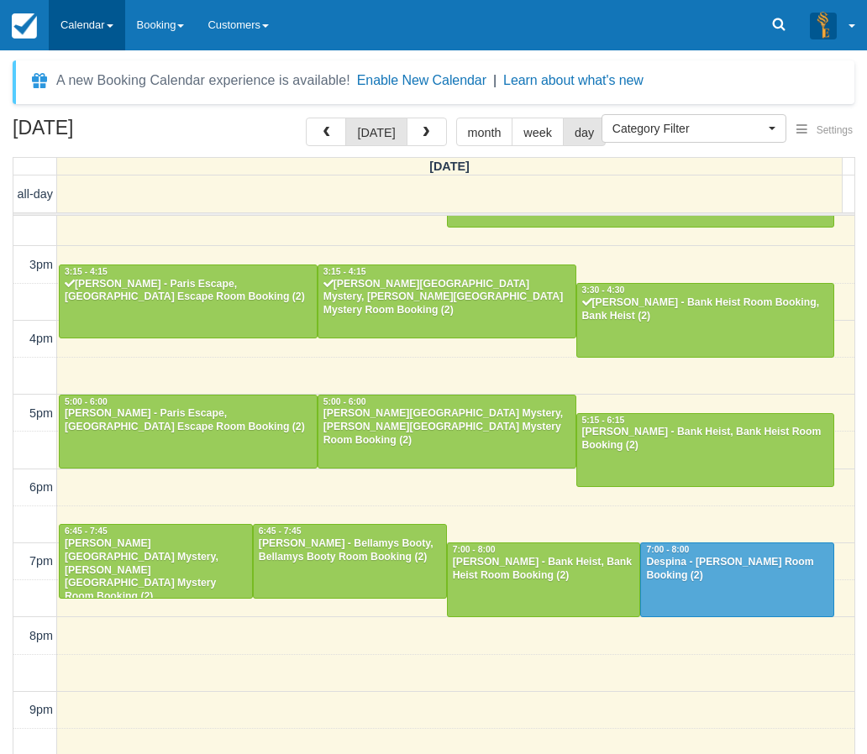
click at [66, 20] on link "Calendar" at bounding box center [87, 25] width 76 height 50
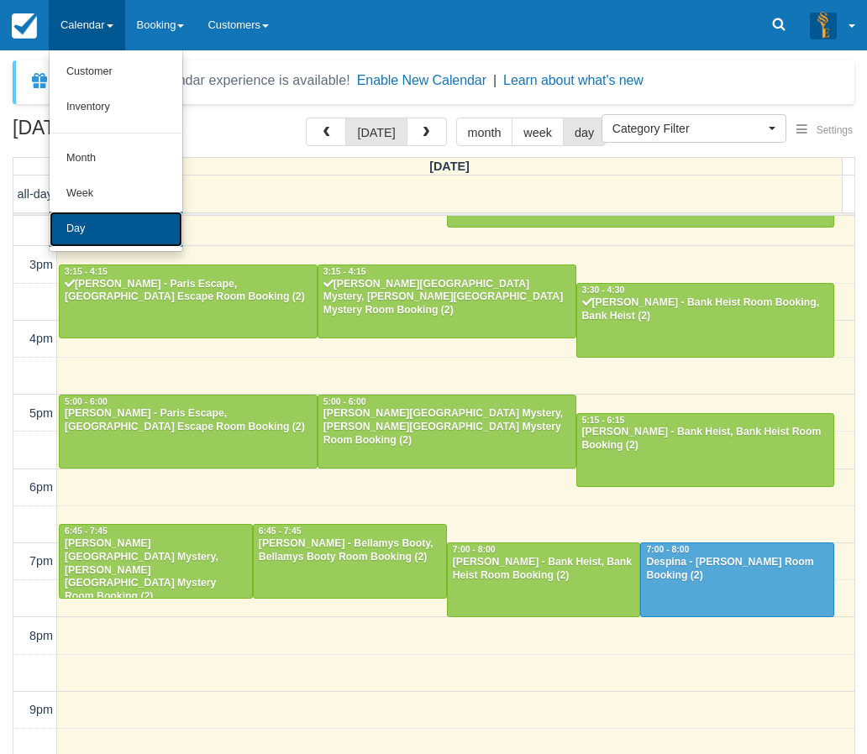
click at [104, 227] on link "Day" at bounding box center [116, 229] width 133 height 35
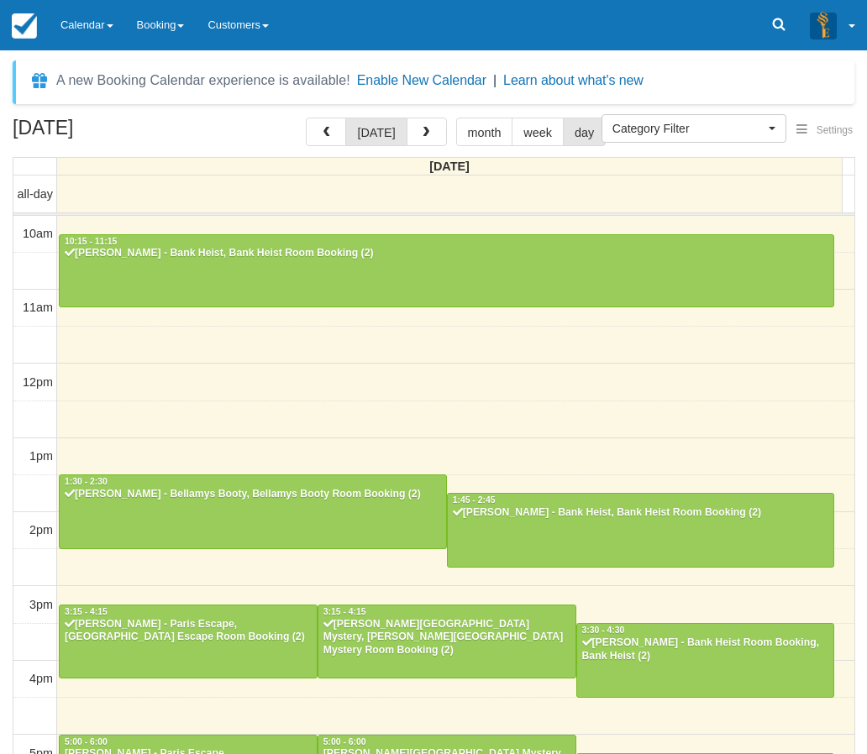
select select
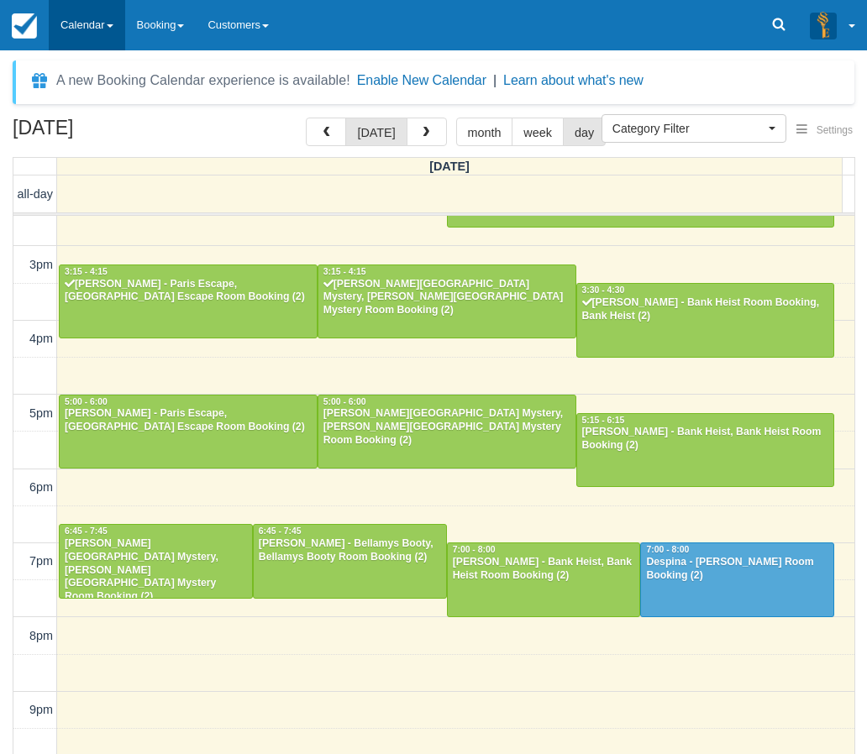
click at [76, 18] on link "Calendar" at bounding box center [87, 25] width 76 height 50
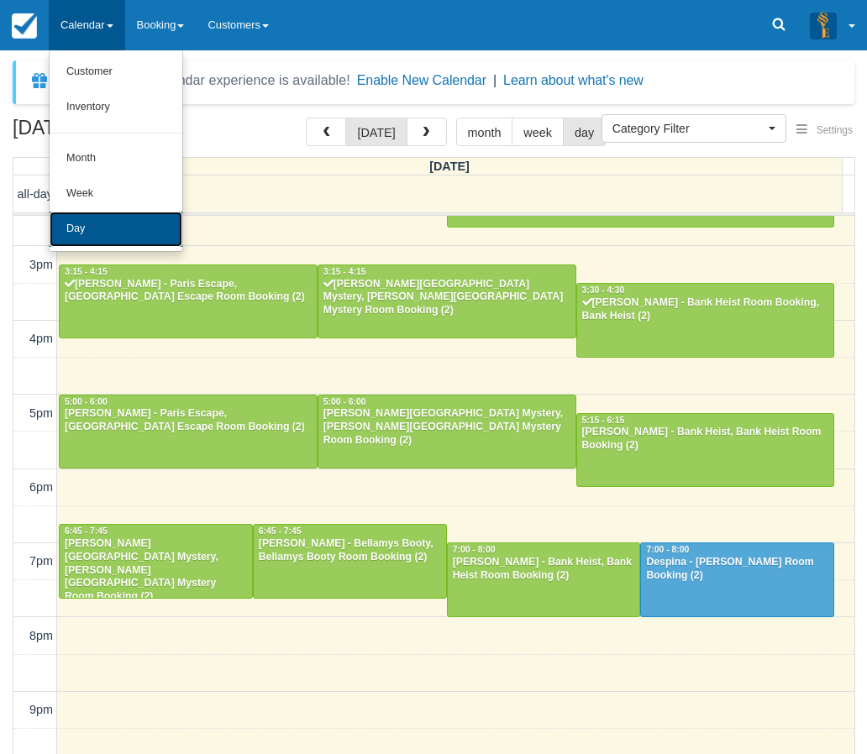
click at [121, 224] on link "Day" at bounding box center [116, 229] width 133 height 35
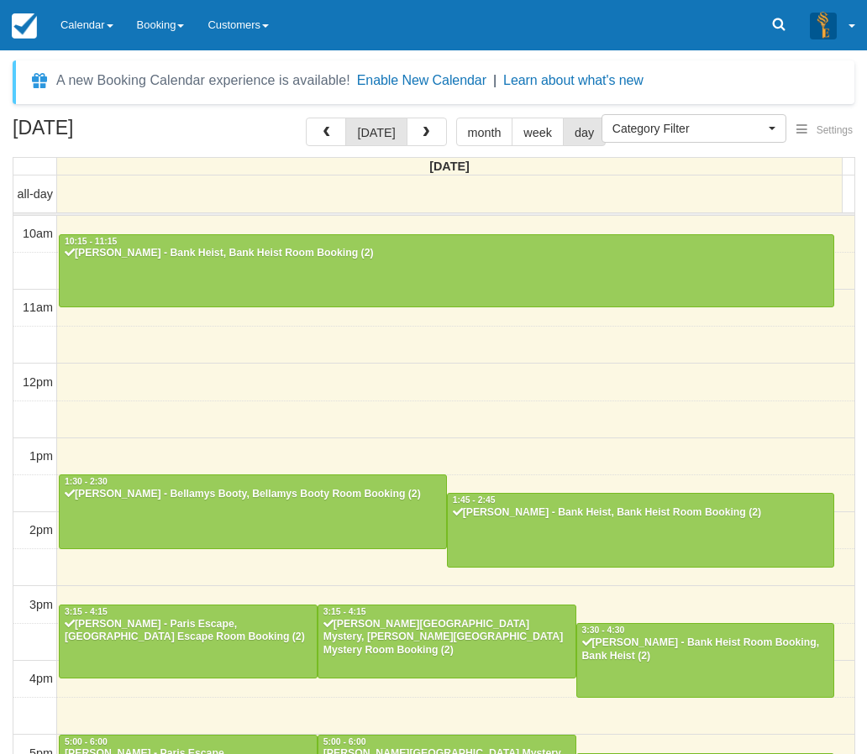
select select
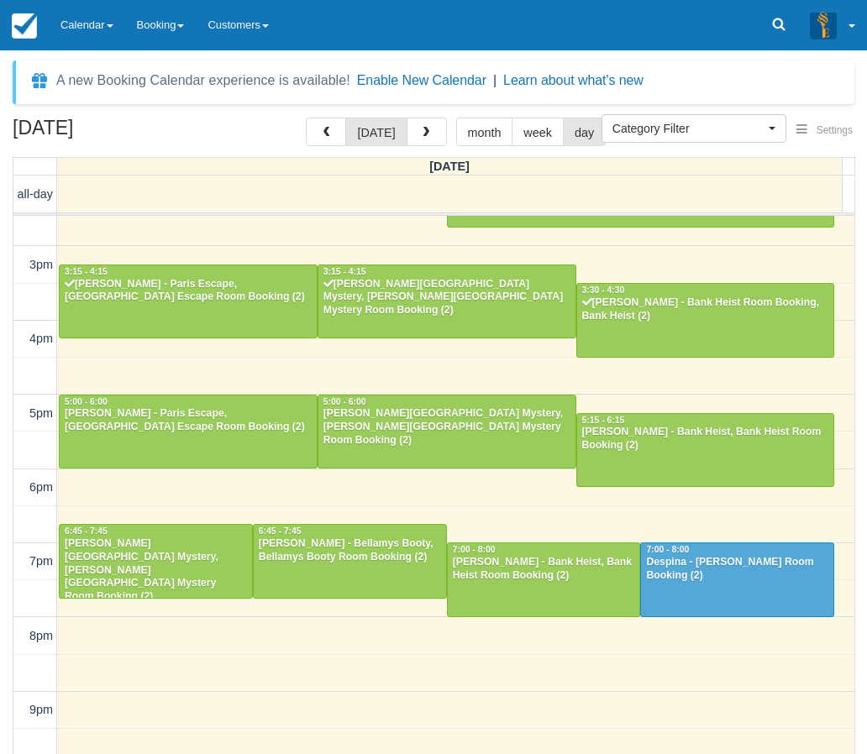
click at [6, 452] on div "[DATE] [DATE] month week day [DATE] all-day 10am 11am 12pm 1pm 2pm 3pm 4pm 5pm …" at bounding box center [433, 461] width 867 height 686
click at [288, 680] on div "10am 11am 12pm 1pm 2pm 3pm 4pm 5pm 6pm 7pm 8pm 9pm 10pm 10:15 - 11:15 [PERSON_N…" at bounding box center [433, 339] width 841 height 927
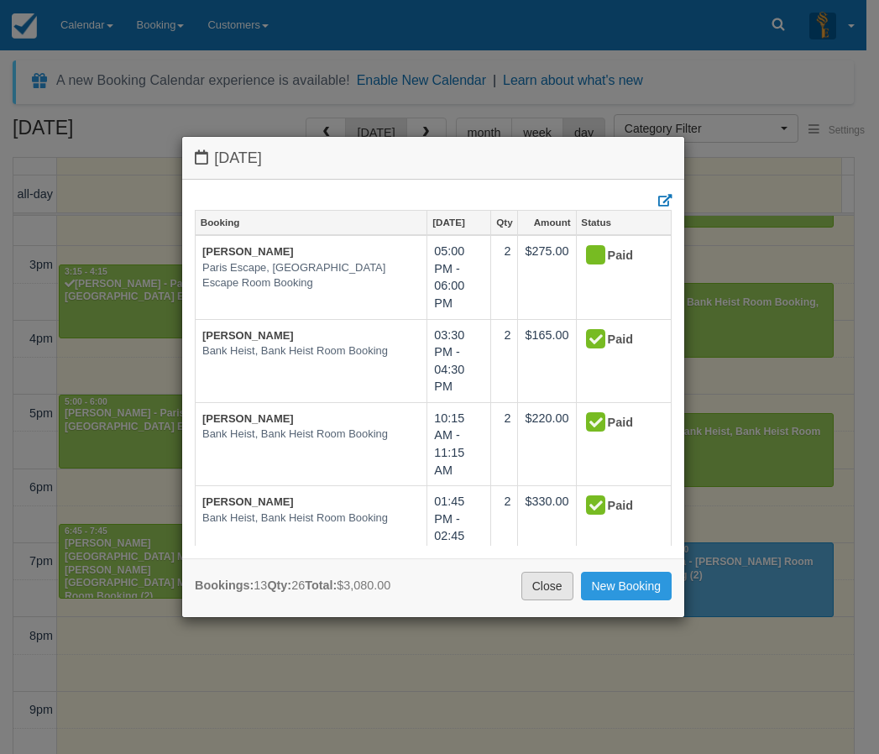
click at [555, 581] on link "Close" at bounding box center [548, 586] width 52 height 29
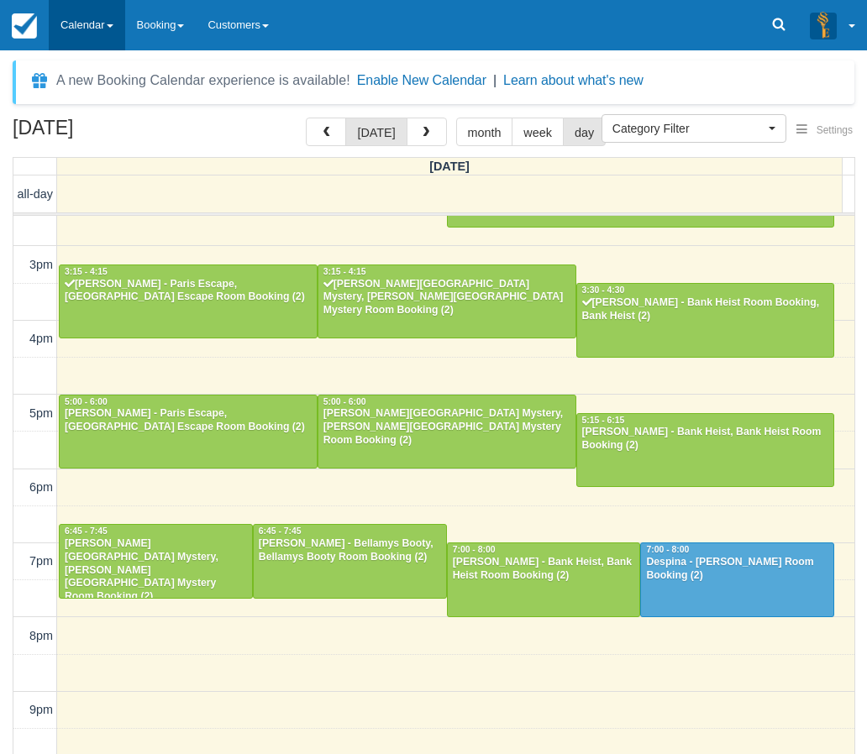
click at [84, 29] on link "Calendar" at bounding box center [87, 25] width 76 height 50
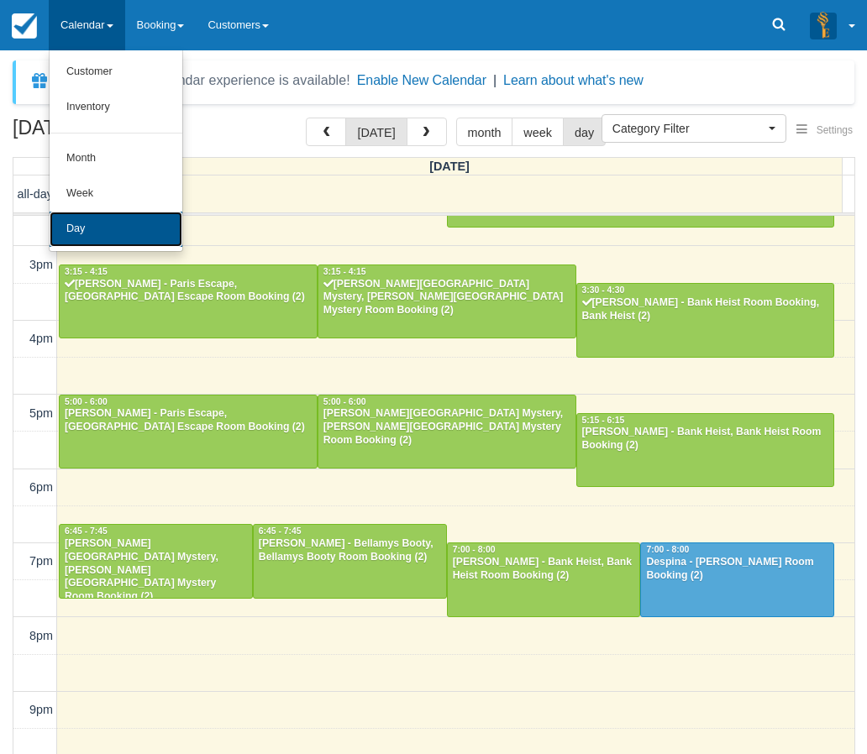
click at [102, 231] on link "Day" at bounding box center [116, 229] width 133 height 35
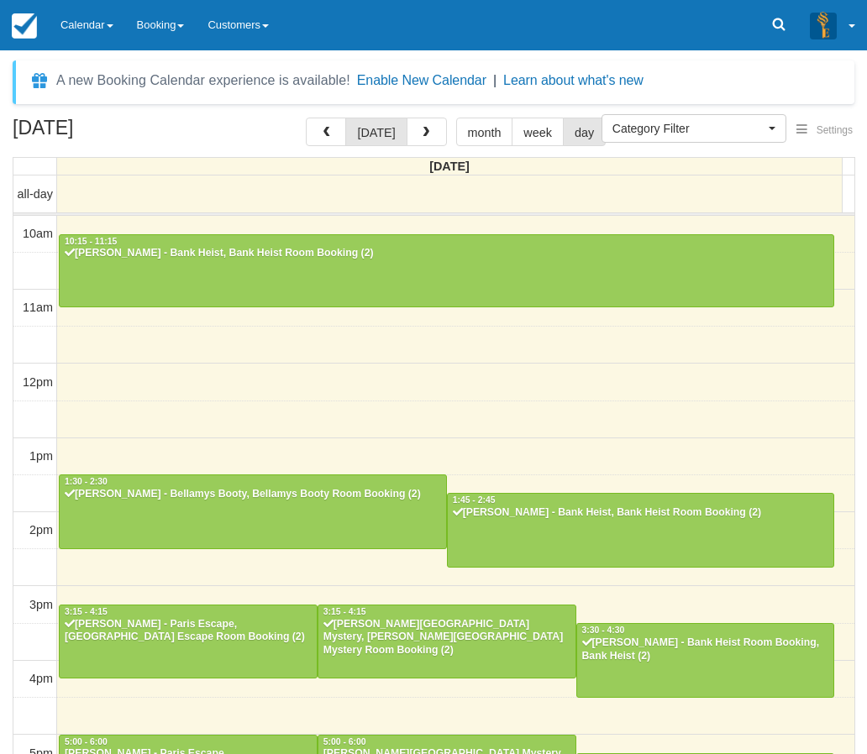
select select
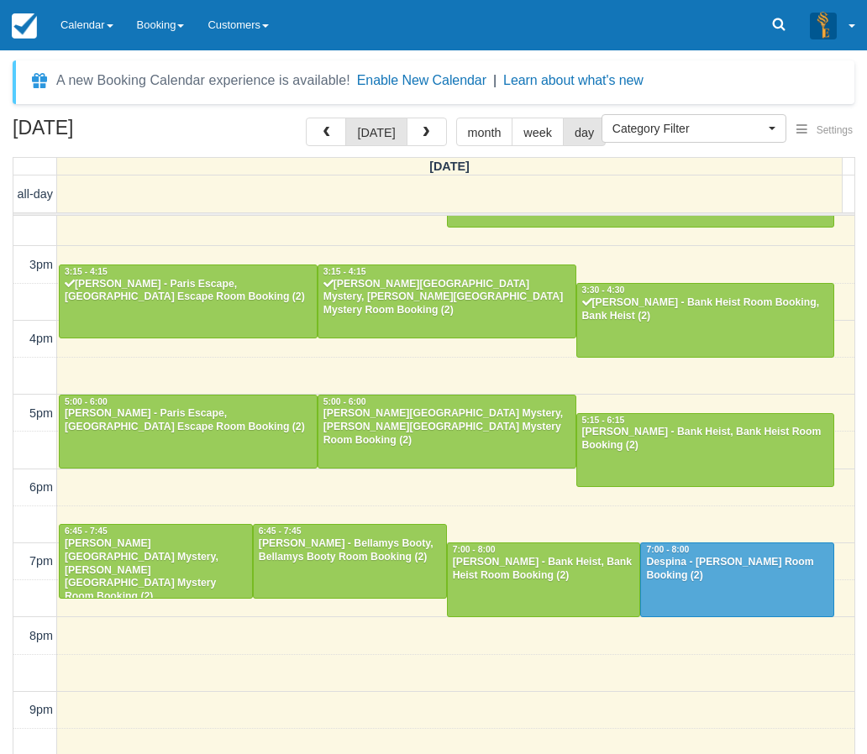
click at [8, 627] on div "[DATE] [DATE] month week day [DATE] all-day 10am 11am 12pm 1pm 2pm 3pm 4pm 5pm …" at bounding box center [433, 461] width 867 height 686
click at [71, 32] on link "Calendar" at bounding box center [87, 25] width 76 height 50
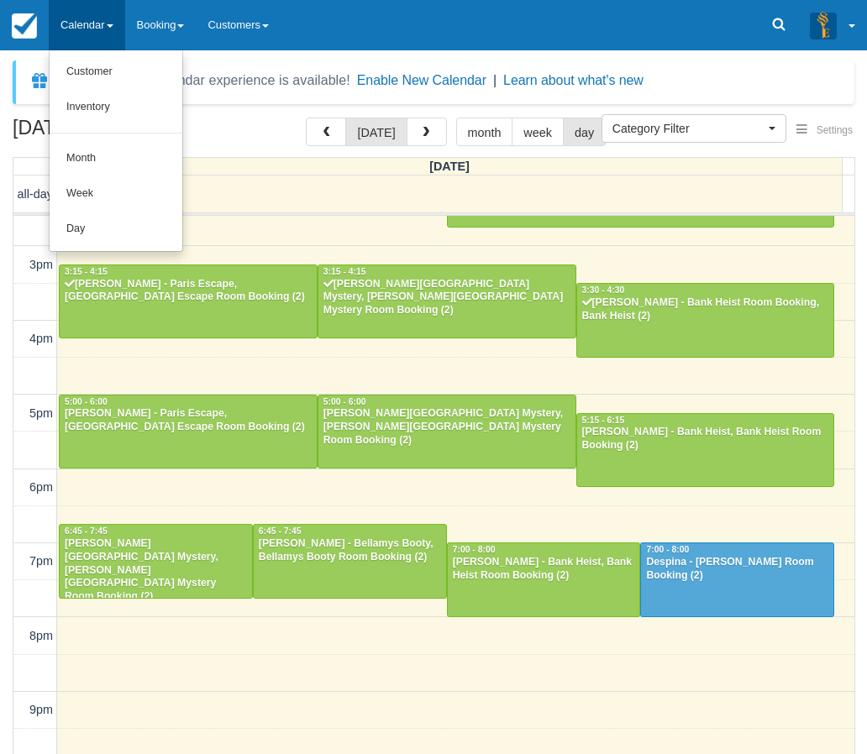
click at [69, 252] on div "10am 11am 12pm 1pm 2pm 3pm 4pm 5pm 6pm 7pm 8pm 9pm 10pm 10:15 - 11:15 Jake West…" at bounding box center [433, 339] width 841 height 927
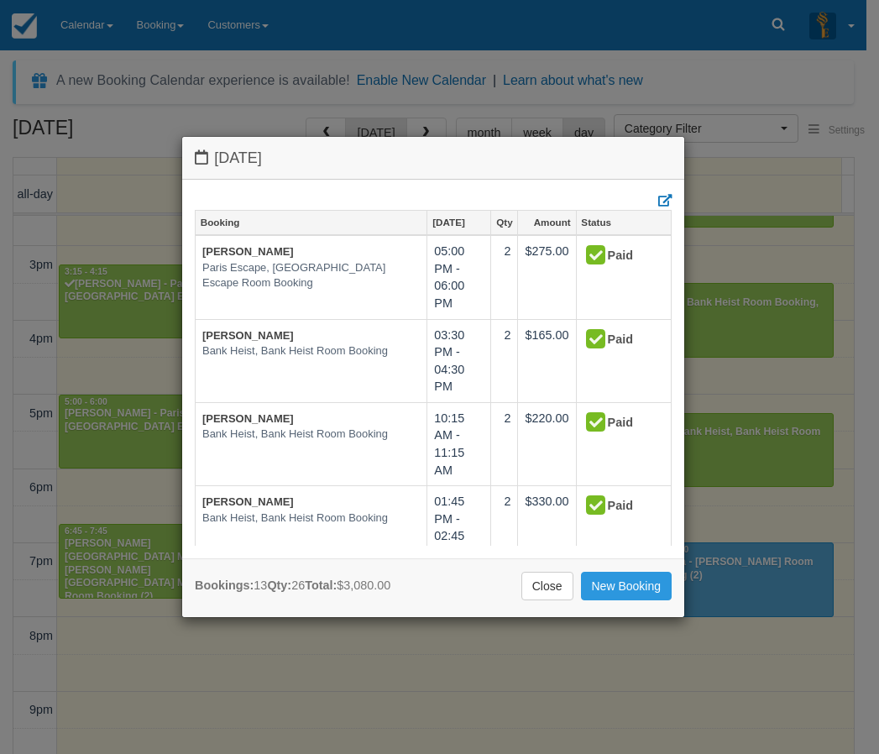
drag, startPoint x: 530, startPoint y: 573, endPoint x: 548, endPoint y: 580, distance: 19.7
click at [547, 579] on link "Close" at bounding box center [548, 586] width 52 height 29
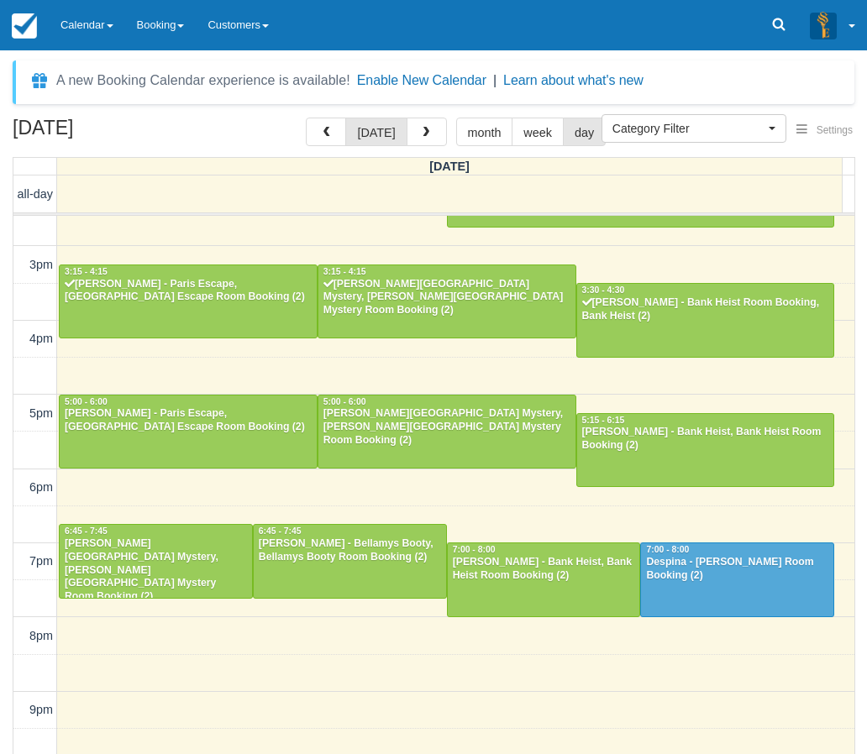
click at [1, 609] on div "August 30, 2025 today month week day Saturday all-day 10am 11am 12pm 1pm 2pm 3p…" at bounding box center [433, 461] width 867 height 686
click at [77, 26] on link "Calendar" at bounding box center [87, 25] width 76 height 50
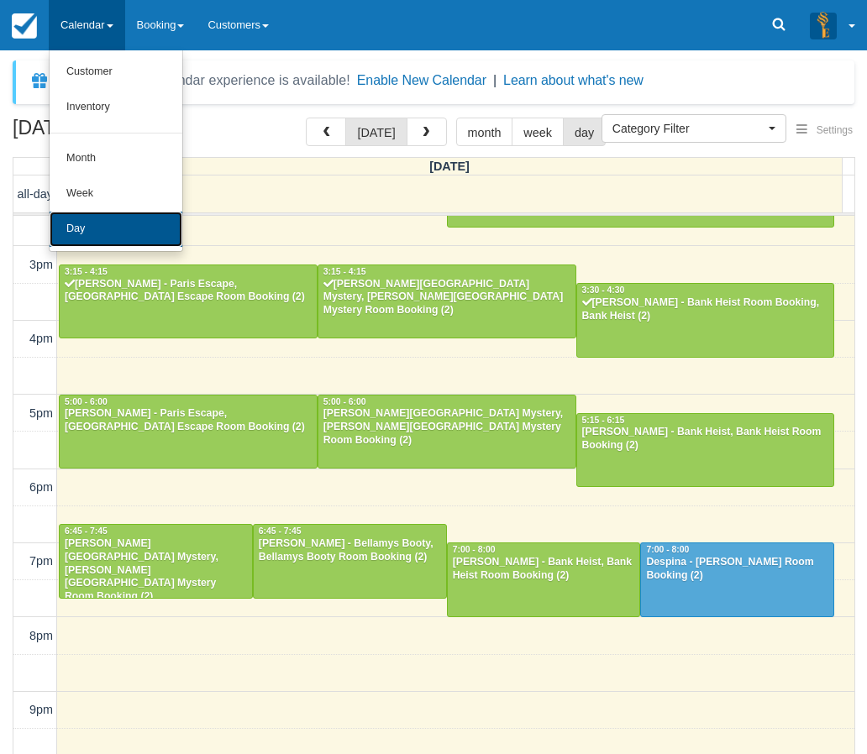
click at [85, 227] on link "Day" at bounding box center [116, 229] width 133 height 35
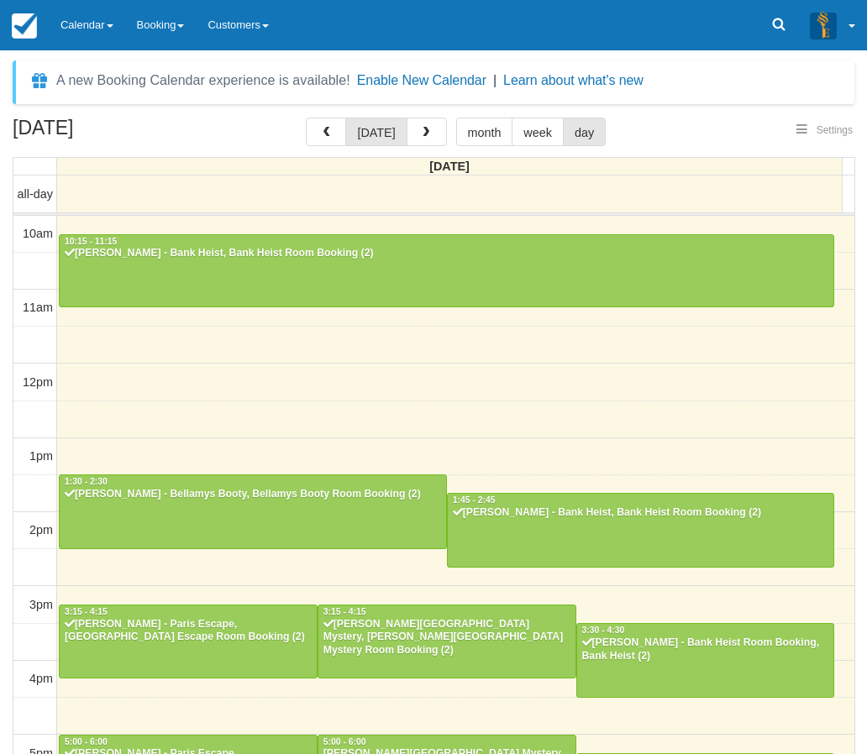
select select
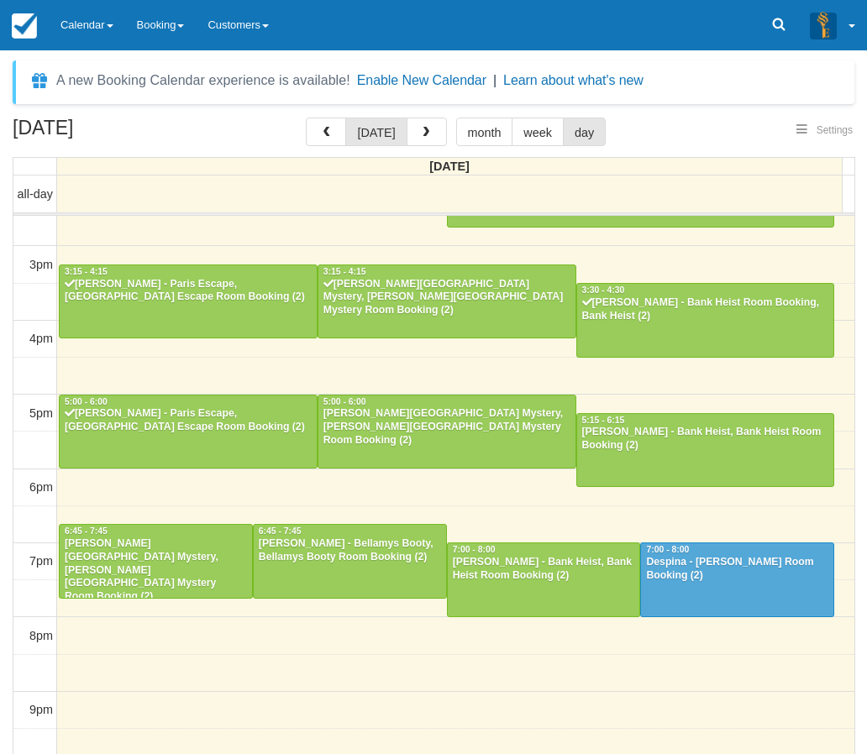
select select
click at [7, 716] on div "August 30, 2025 today month week day Saturday all-day 10am 11am 12pm 1pm 2pm 3p…" at bounding box center [433, 461] width 867 height 686
click at [7, 626] on div "August 30, 2025 today month week day Saturday all-day 10am 11am 12pm 1pm 2pm 3p…" at bounding box center [433, 461] width 867 height 686
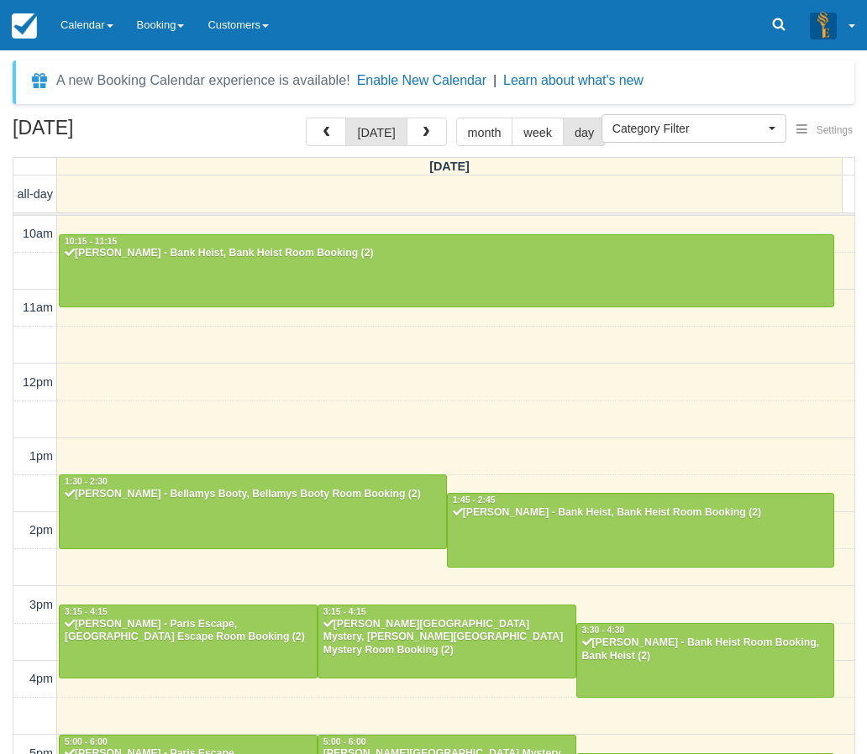
select select
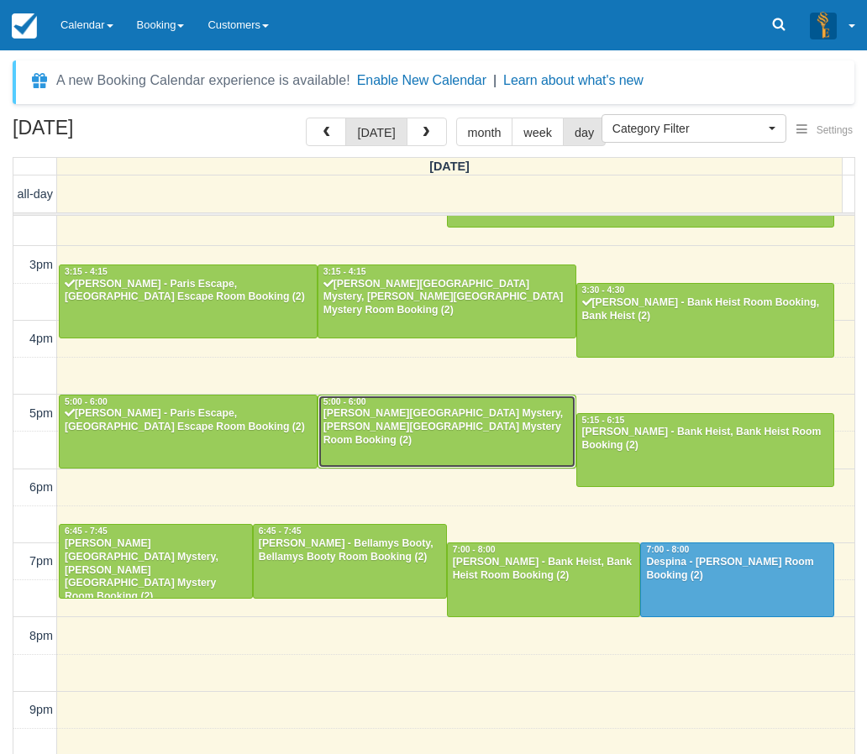
click at [431, 429] on div "[PERSON_NAME][GEOGRAPHIC_DATA] Mystery, [PERSON_NAME][GEOGRAPHIC_DATA] Mystery …" at bounding box center [447, 427] width 249 height 40
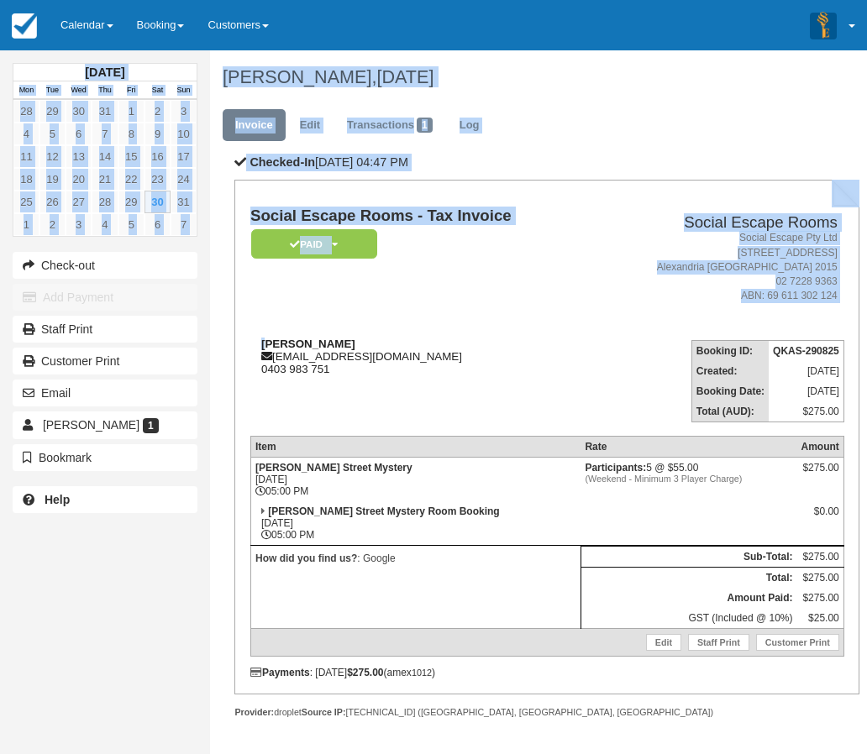
drag, startPoint x: 339, startPoint y: 344, endPoint x: 267, endPoint y: 344, distance: 71.4
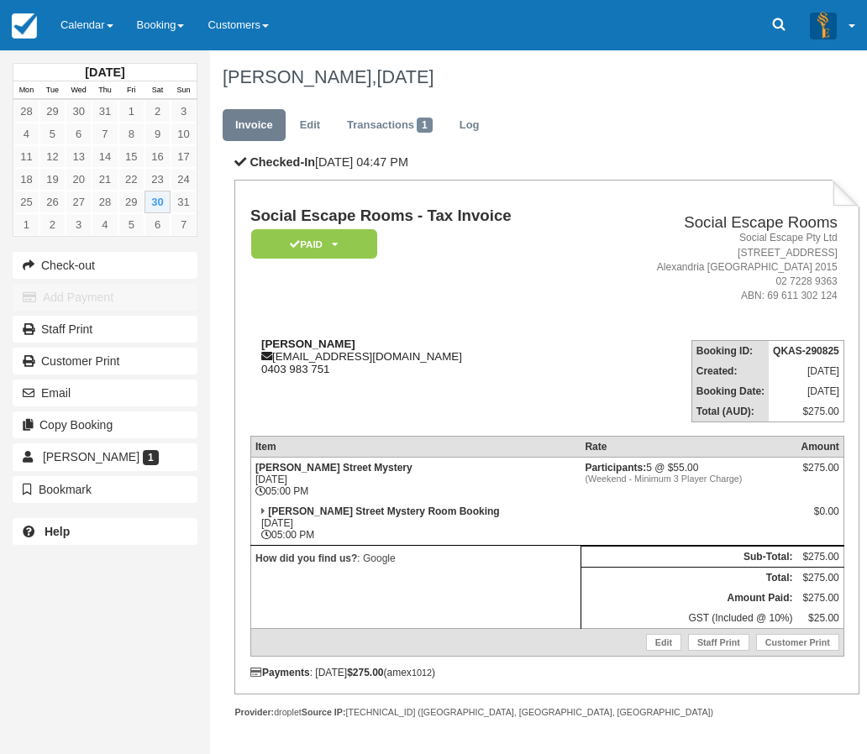
click at [340, 343] on div "Maricris Buan kitvalderama@gmail.com 0403 983 751" at bounding box center [420, 357] width 340 height 38
drag, startPoint x: 342, startPoint y: 346, endPoint x: 264, endPoint y: 347, distance: 78.1
click at [264, 347] on div "Maricris Buan kitvalderama@gmail.com 0403 983 751" at bounding box center [420, 357] width 340 height 38
copy strong "Maricris Buan"
click at [87, 15] on link "Calendar" at bounding box center [87, 25] width 76 height 50
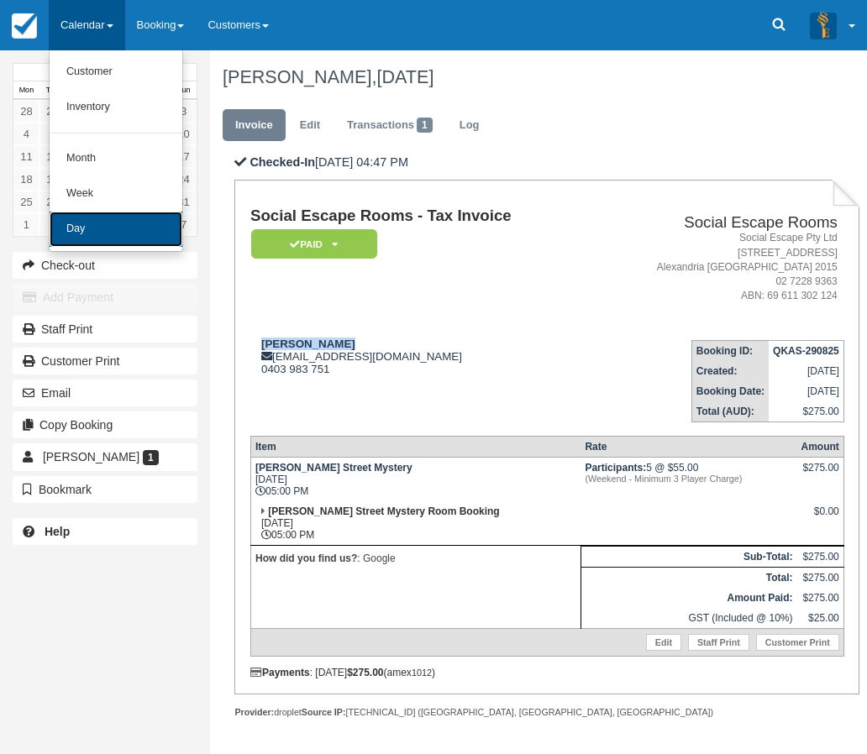
click at [107, 219] on link "Day" at bounding box center [116, 229] width 133 height 35
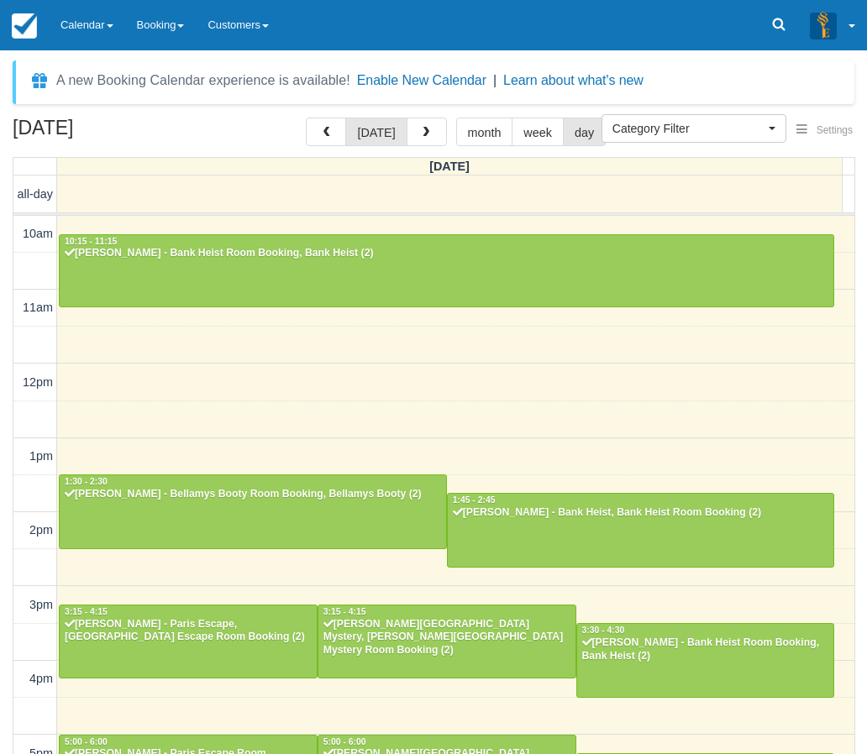
select select
